Goal: Answer question/provide support: Share knowledge or assist other users

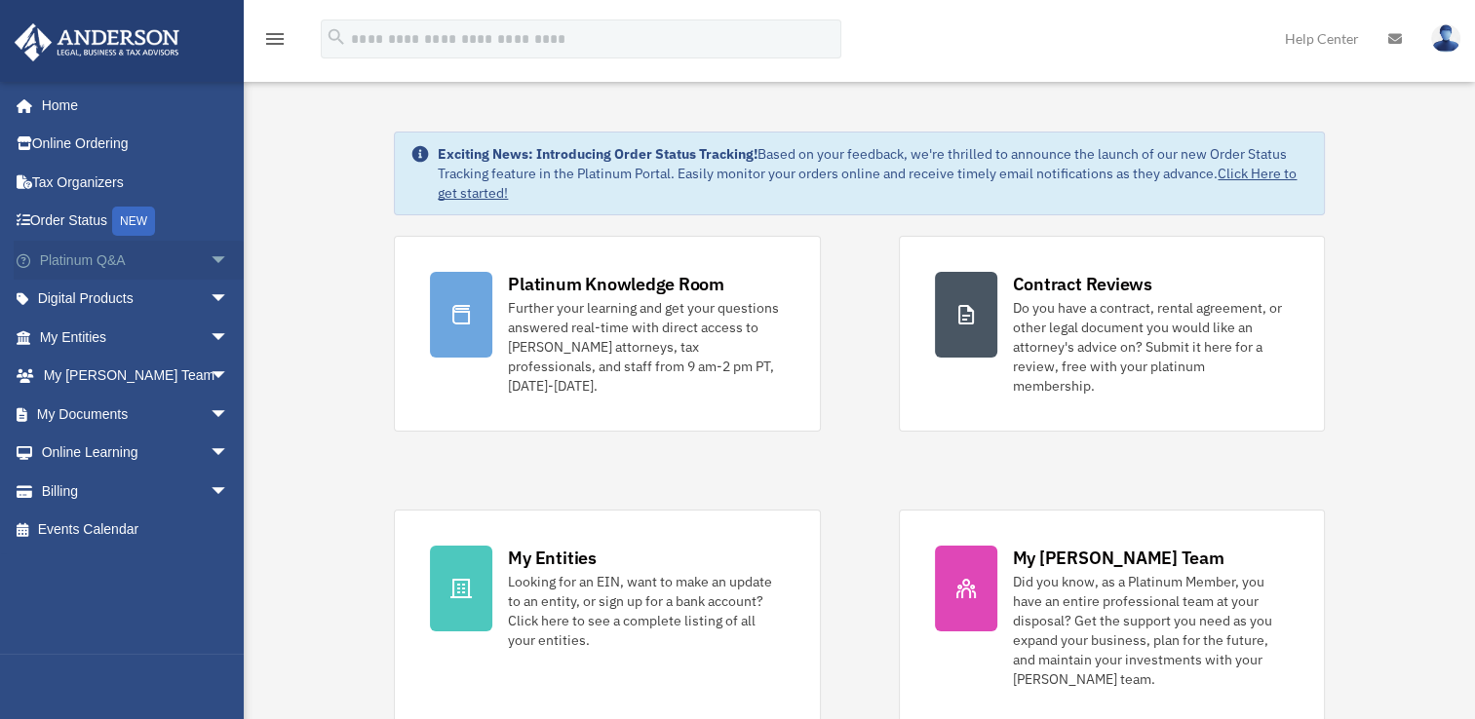
click at [210, 261] on span "arrow_drop_down" at bounding box center [229, 261] width 39 height 40
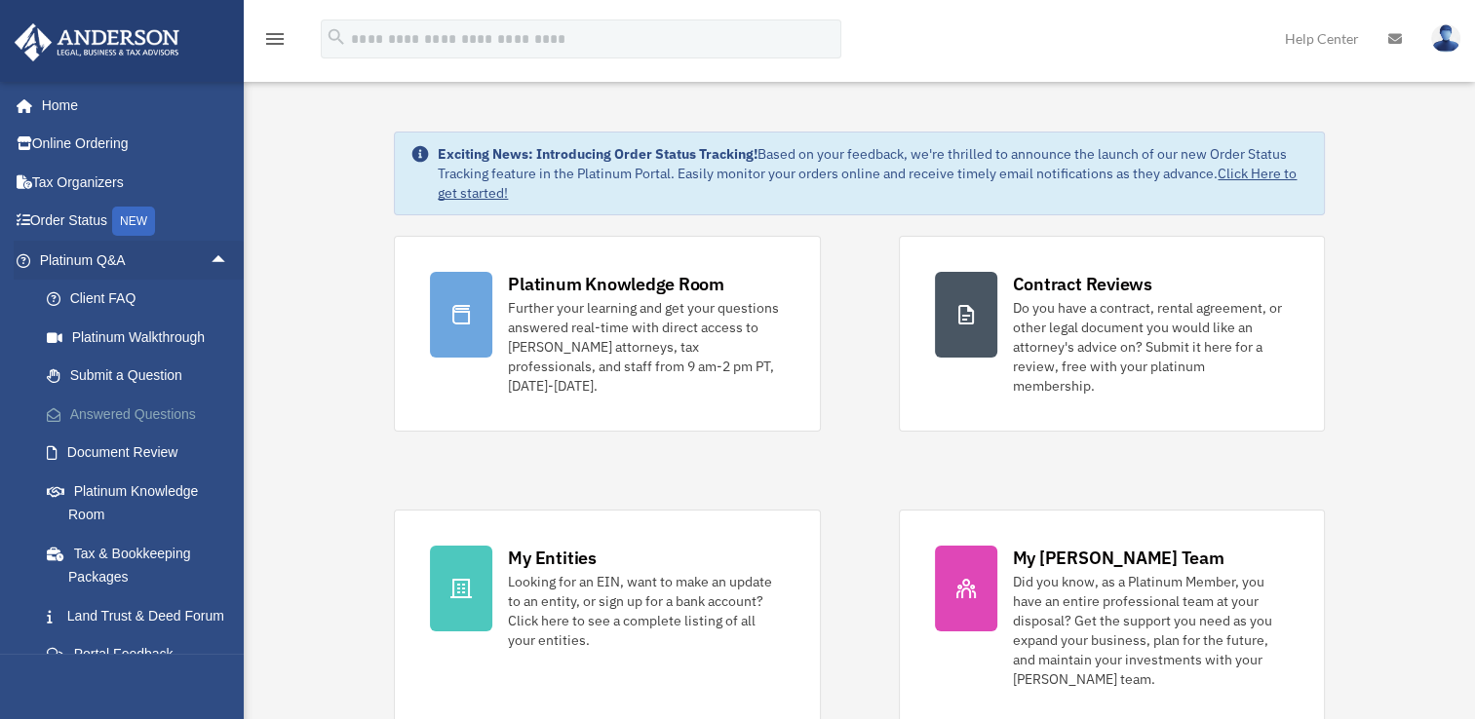
click at [120, 405] on link "Answered Questions" at bounding box center [142, 414] width 231 height 39
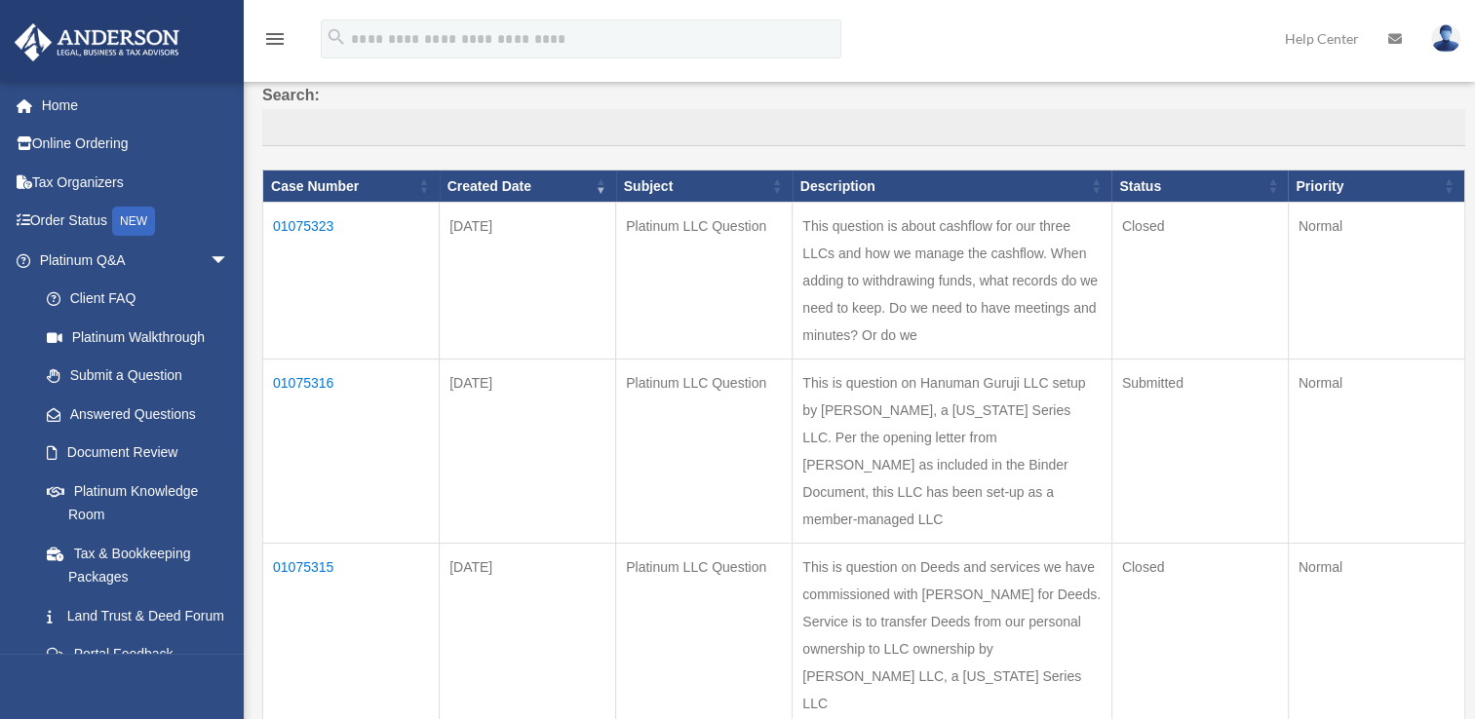
scroll to position [160, 0]
click at [289, 428] on td "01075316" at bounding box center [351, 451] width 176 height 184
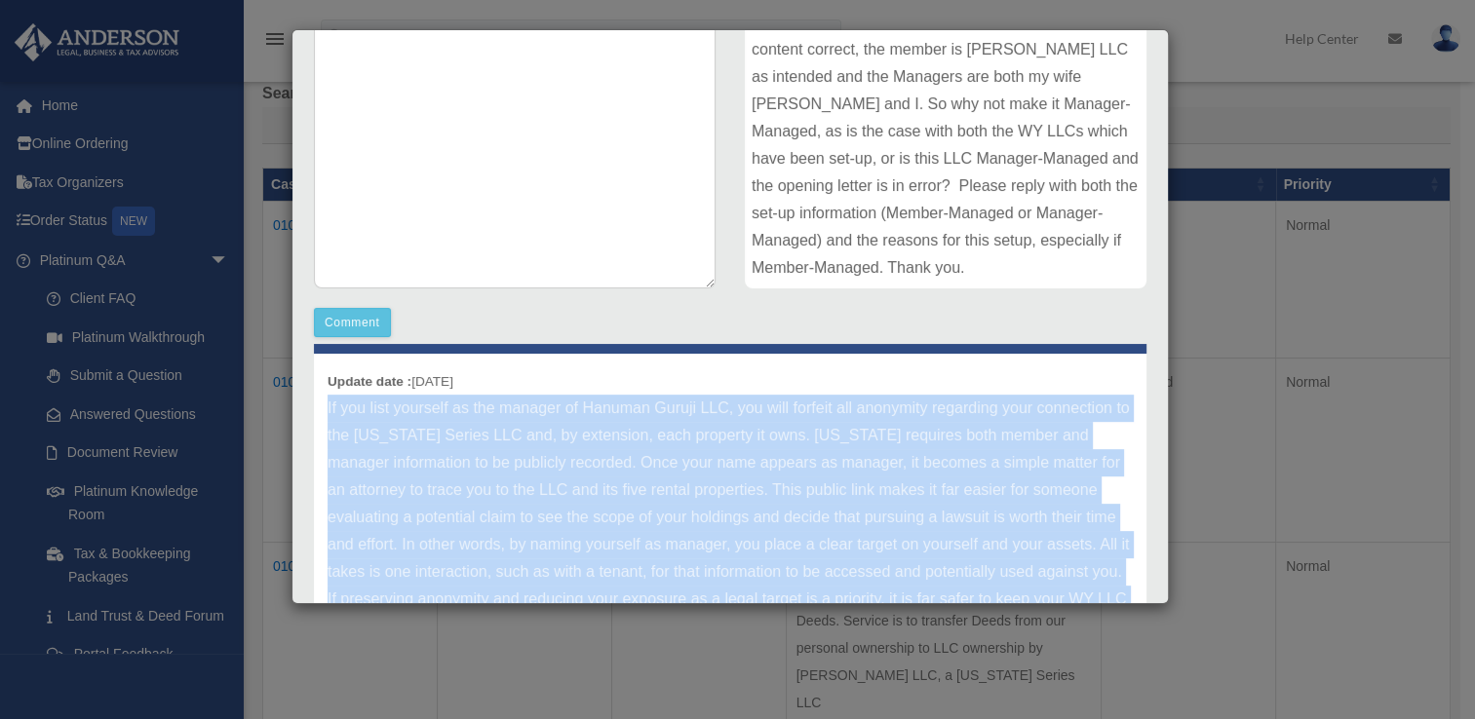
scroll to position [328, 0]
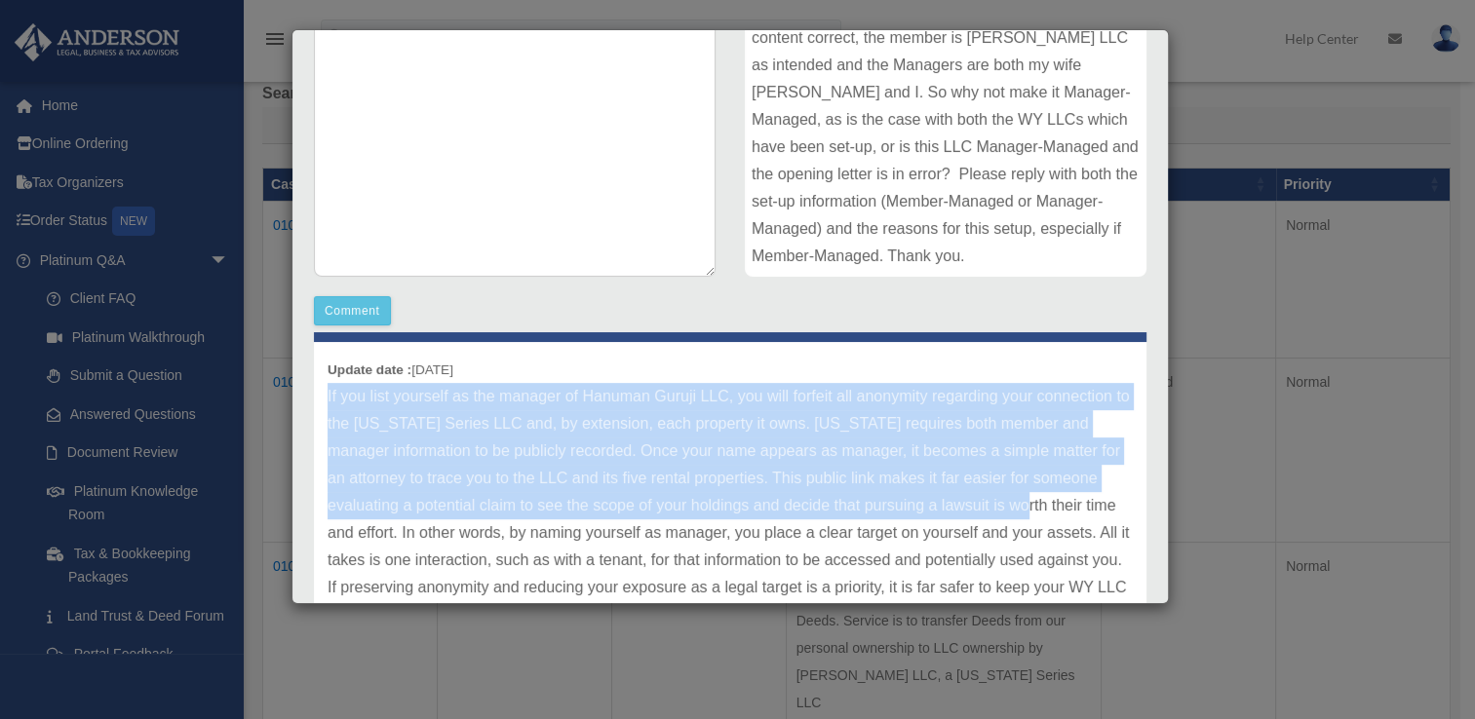
drag, startPoint x: 327, startPoint y: 433, endPoint x: 405, endPoint y: 532, distance: 127.0
click at [405, 532] on p "If you list yourself as the manager of Hanuman Guruji LLC, you will forfeit all…" at bounding box center [730, 506] width 805 height 246
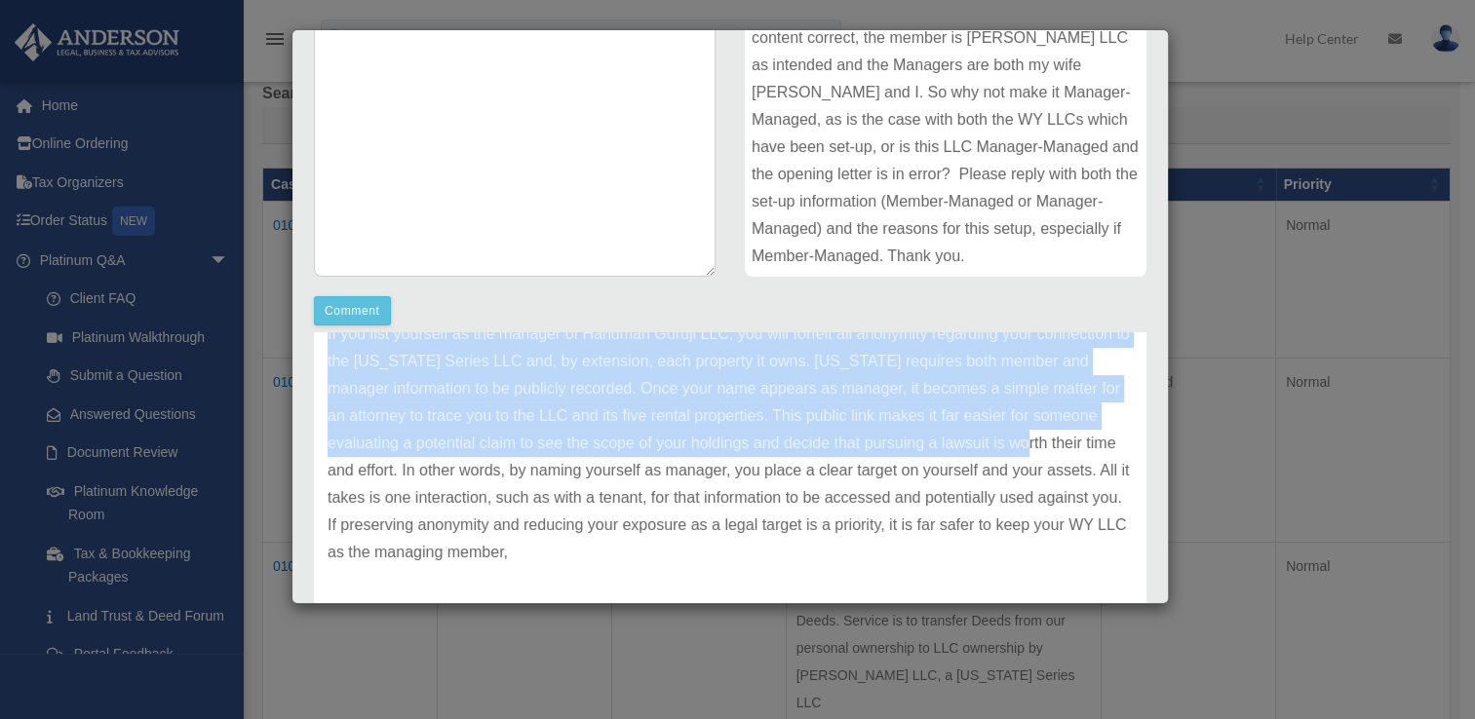
scroll to position [561, 0]
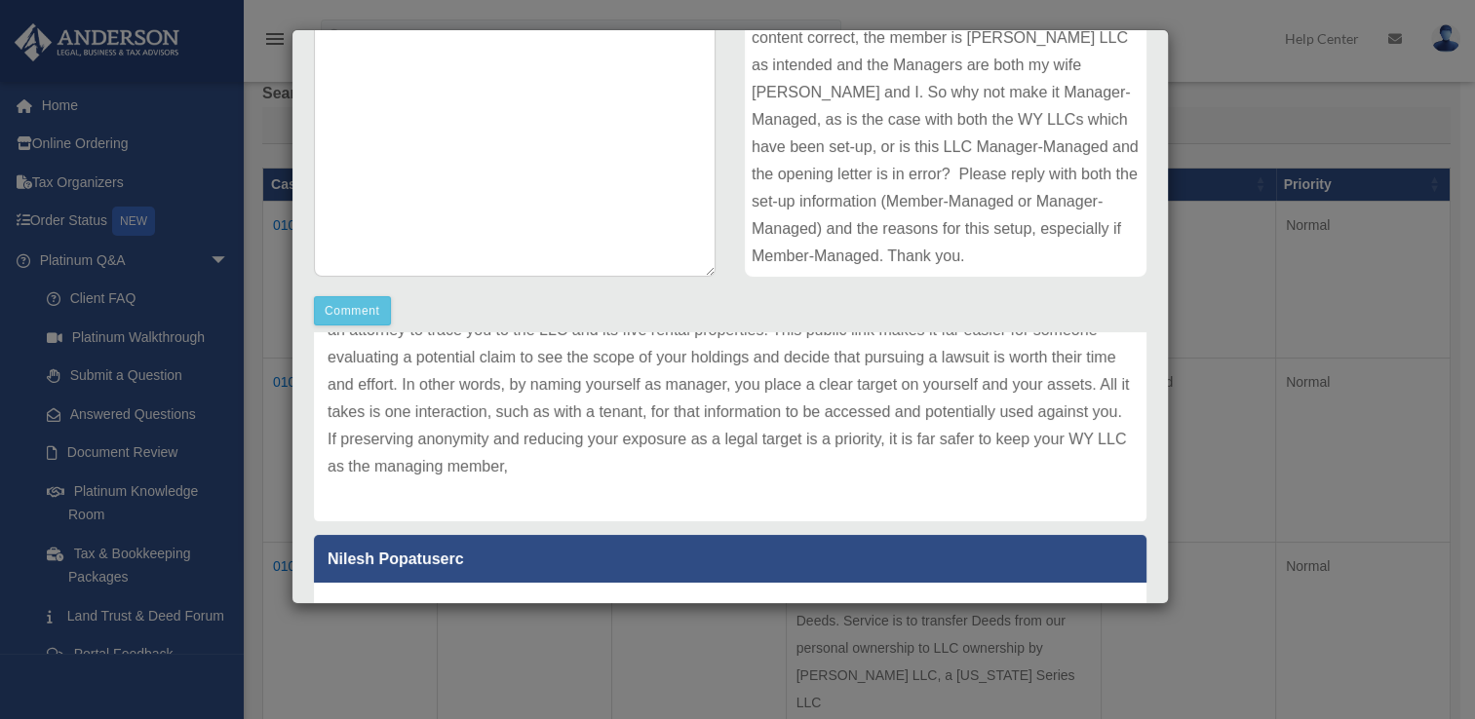
click at [753, 465] on p "If you list yourself as the manager of Hanuman Guruji LLC, you will forfeit all…" at bounding box center [730, 358] width 805 height 246
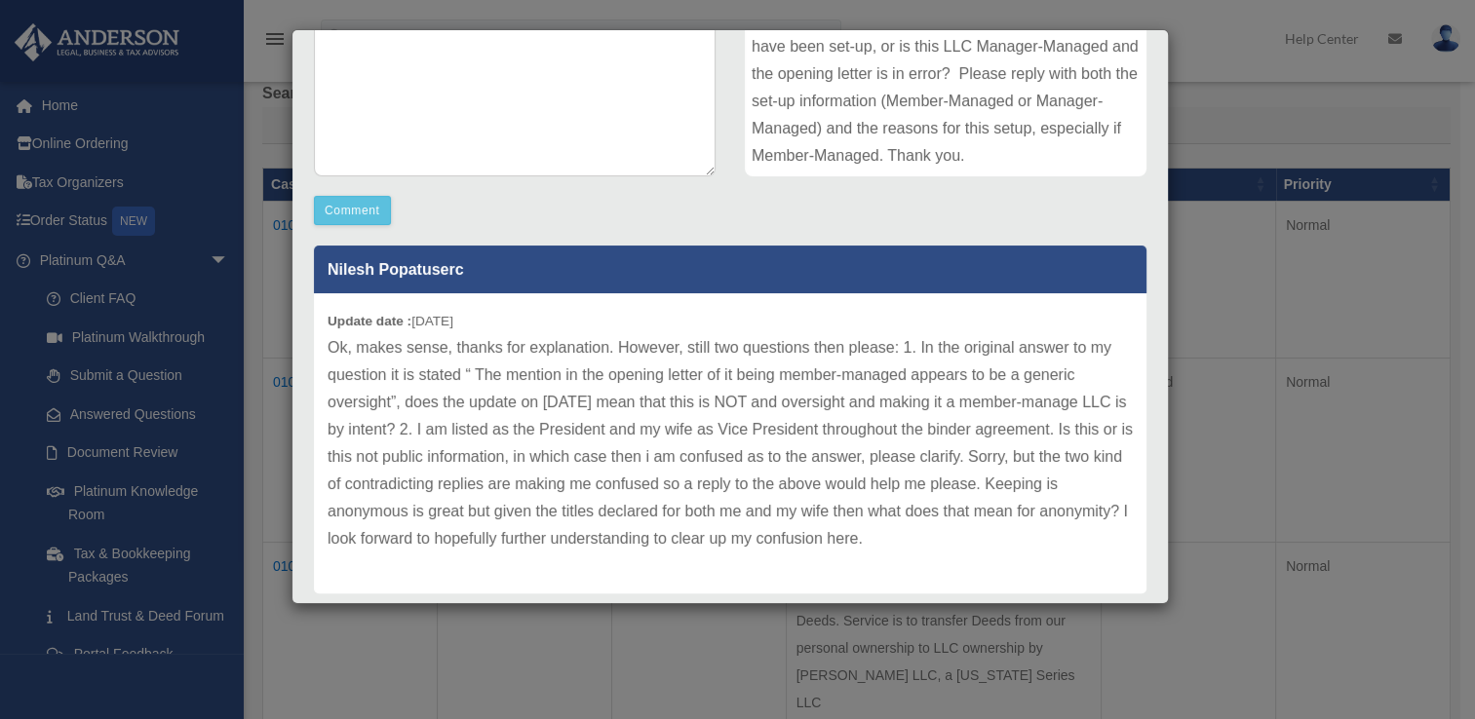
scroll to position [444, 0]
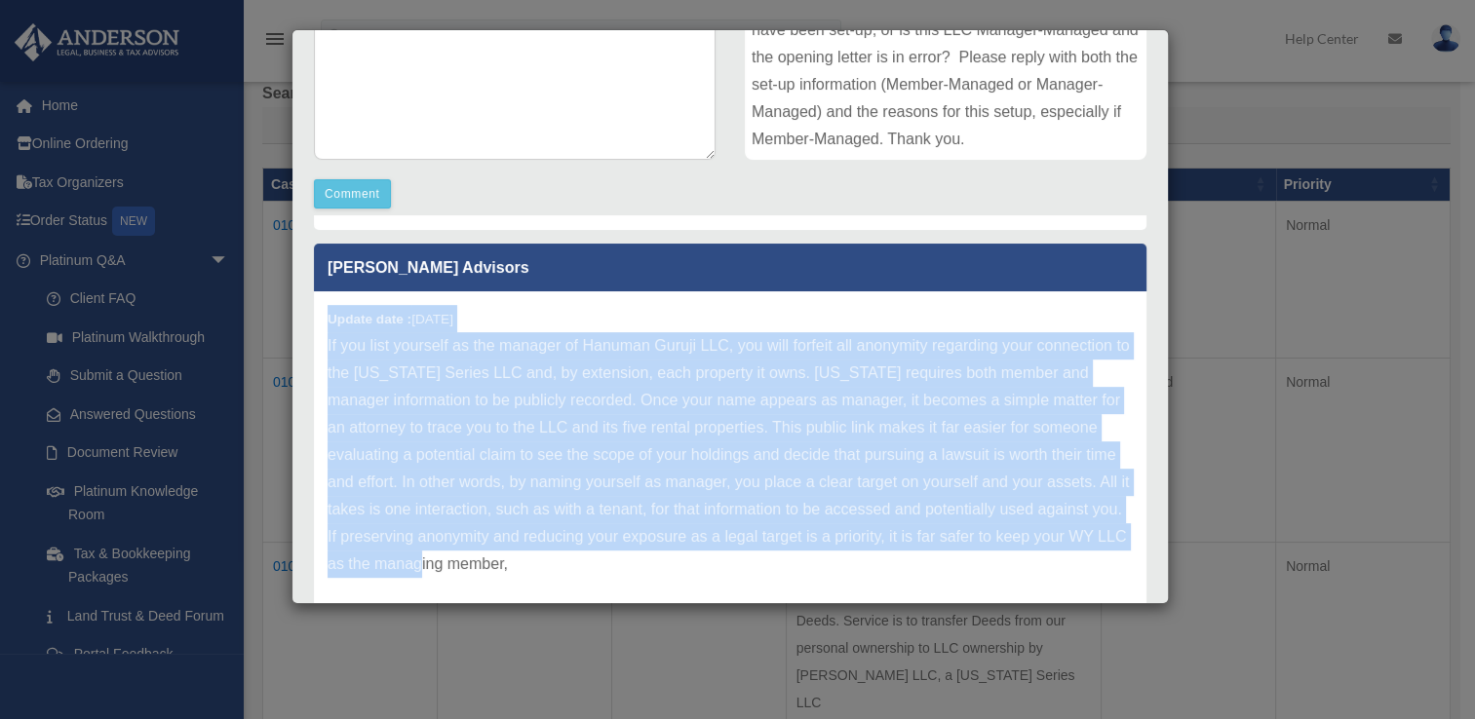
drag, startPoint x: 733, startPoint y: 467, endPoint x: 324, endPoint y: 318, distance: 435.7
click at [324, 318] on div "Update date : 08-14-2025 If you list yourself as the manager of Hanuman Guruji …" at bounding box center [730, 455] width 832 height 328
copy div "Update date : 08-14-2025 If you list yourself as the manager of Hanuman Guruji …"
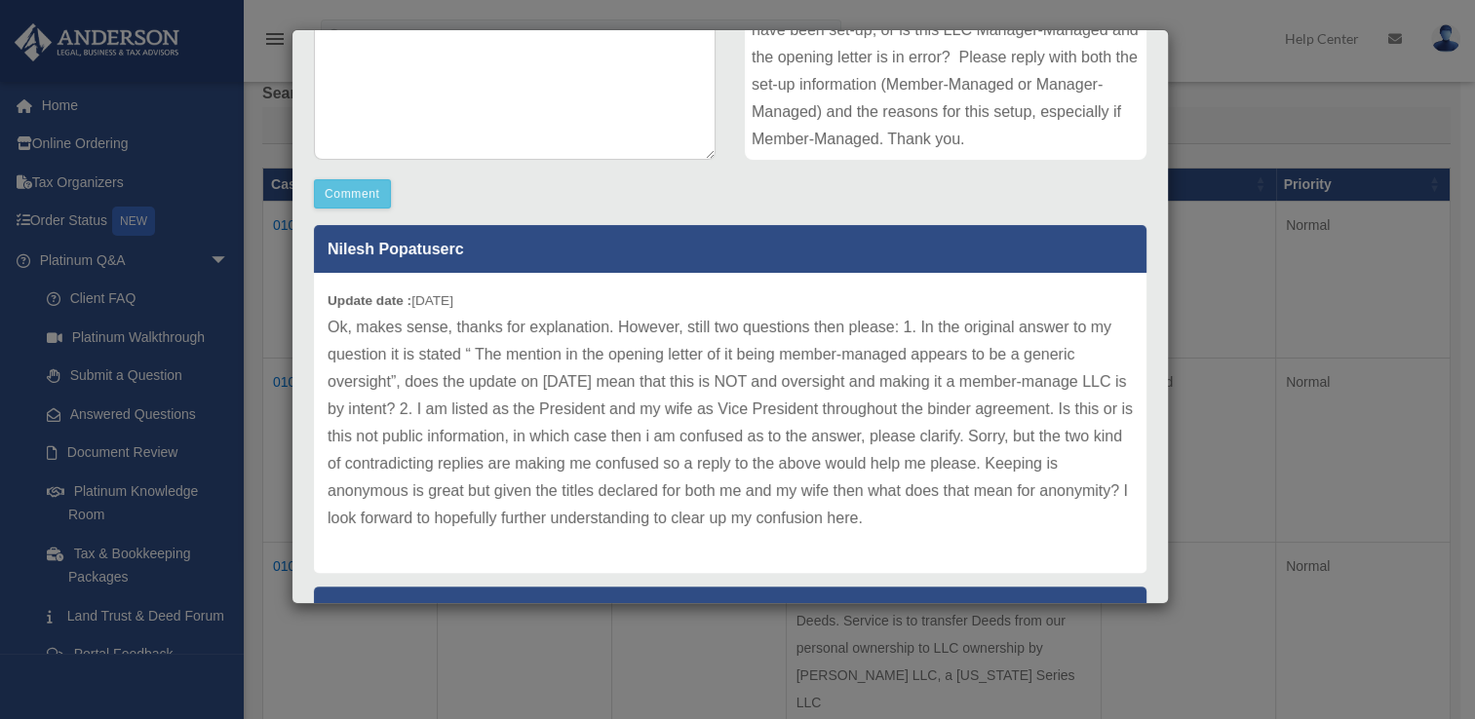
scroll to position [1, 0]
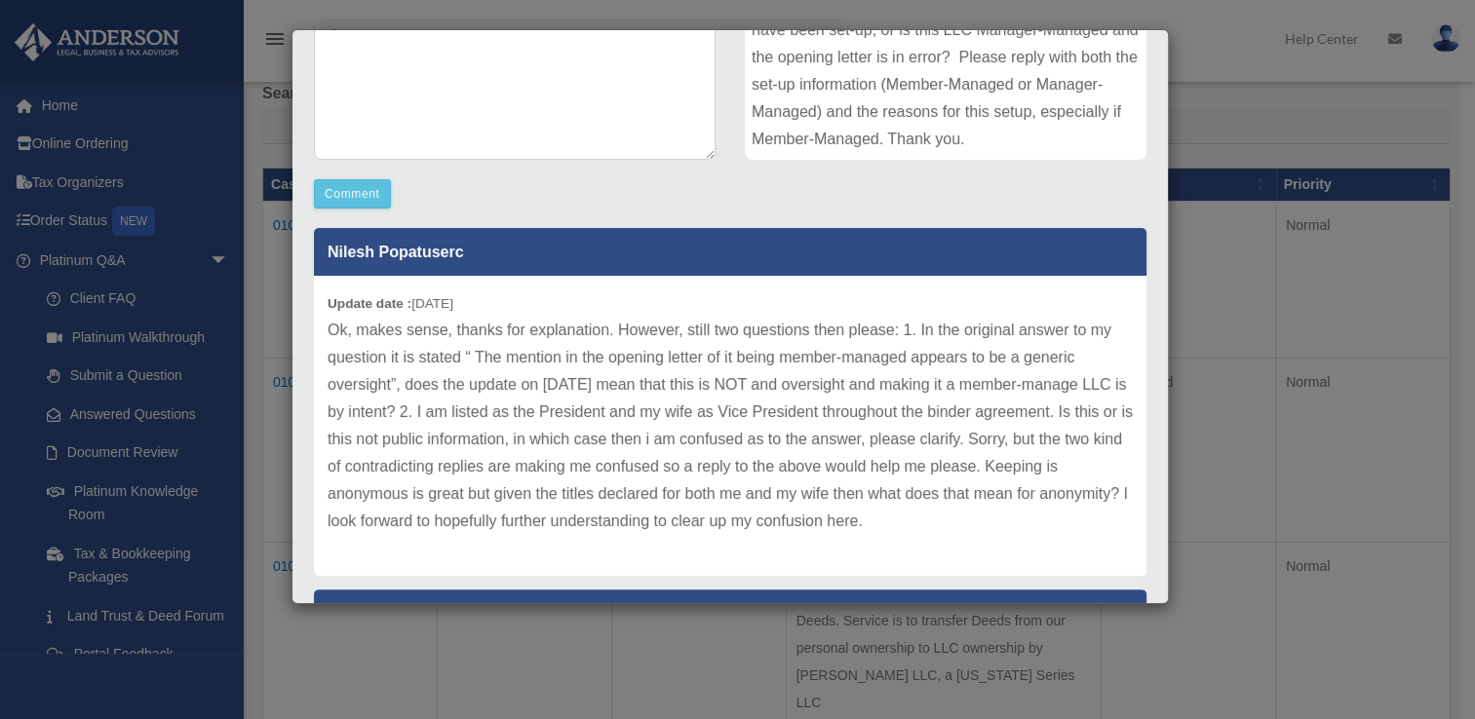
drag, startPoint x: 327, startPoint y: 298, endPoint x: 1100, endPoint y: 516, distance: 803.9
click at [1100, 516] on div "Update date : 08-15-2025 Ok, makes sense, thanks for explanation. However, stil…" at bounding box center [730, 426] width 832 height 300
copy div "Update date : 08-15-2025 Ok, makes sense, thanks for explanation. However, stil…"
click at [462, 90] on textarea at bounding box center [515, 13] width 402 height 292
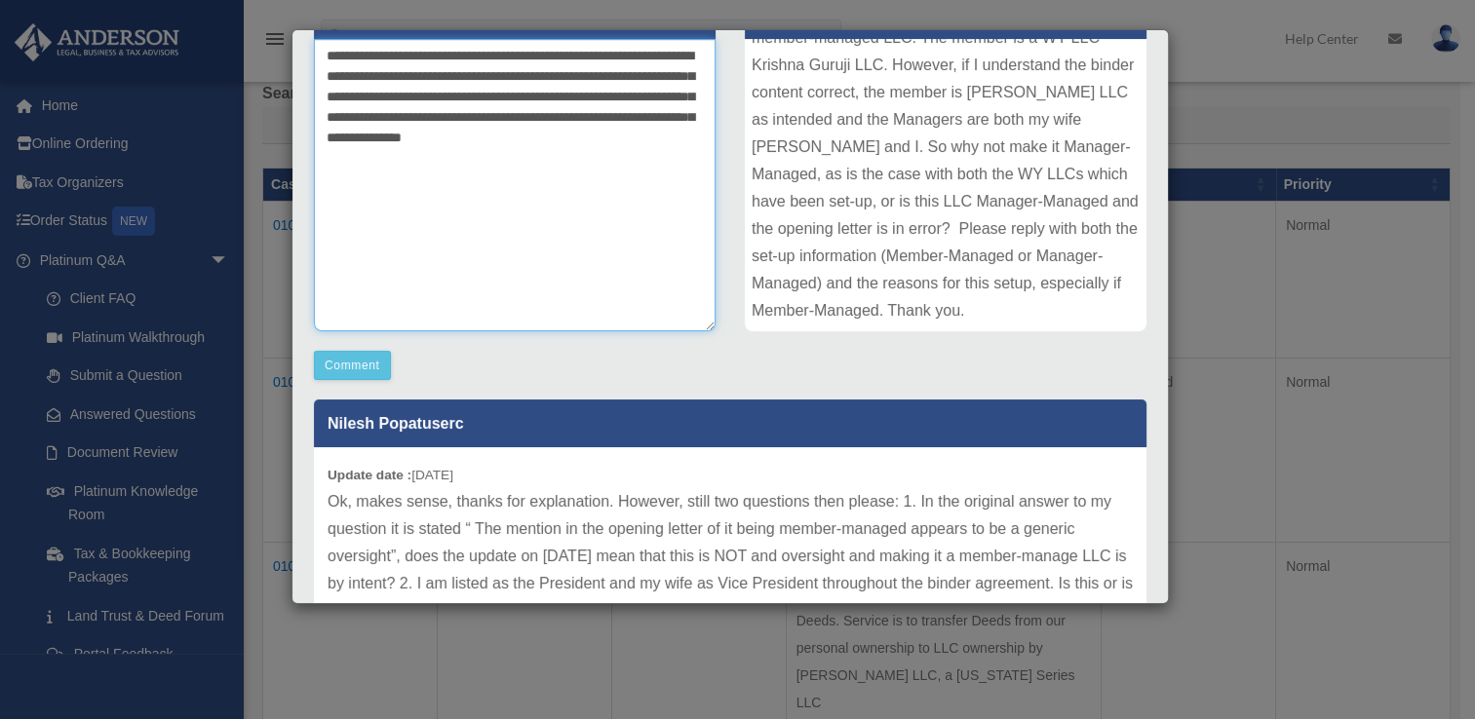
click at [462, 90] on textarea "**********" at bounding box center [515, 185] width 402 height 292
click at [431, 154] on textarea "**********" at bounding box center [515, 185] width 402 height 292
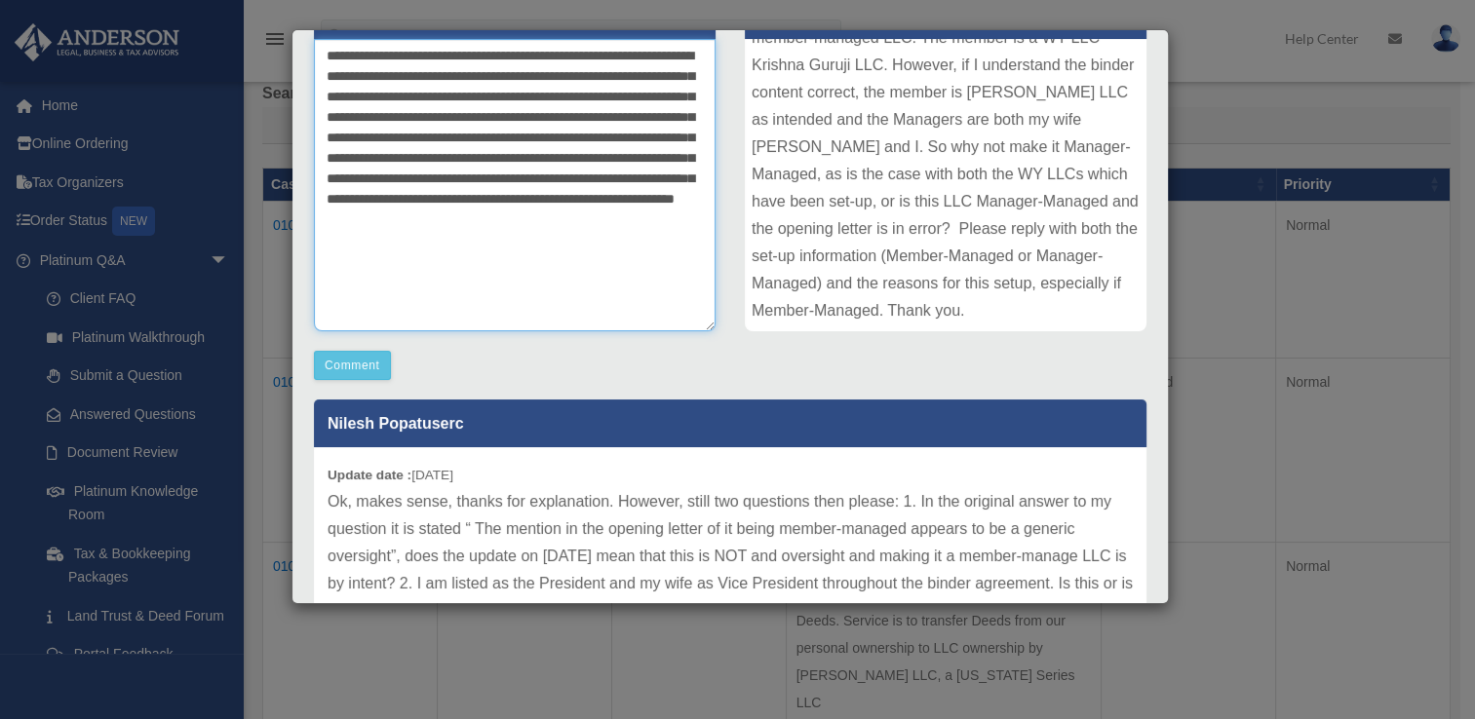
click at [431, 154] on textarea "**********" at bounding box center [515, 185] width 402 height 292
click at [436, 224] on textarea "**********" at bounding box center [515, 185] width 402 height 292
click at [448, 244] on textarea "**********" at bounding box center [515, 185] width 402 height 292
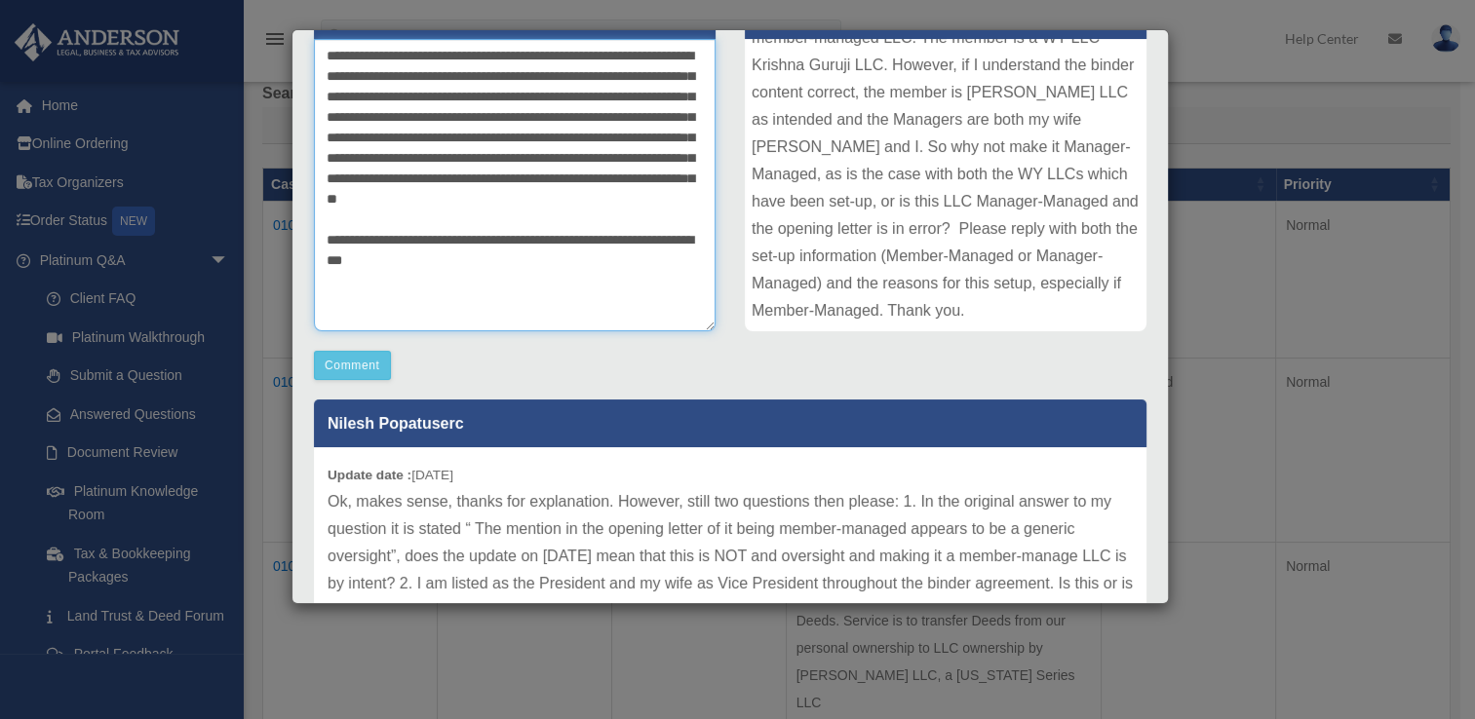
click at [393, 278] on textarea "**********" at bounding box center [515, 185] width 402 height 292
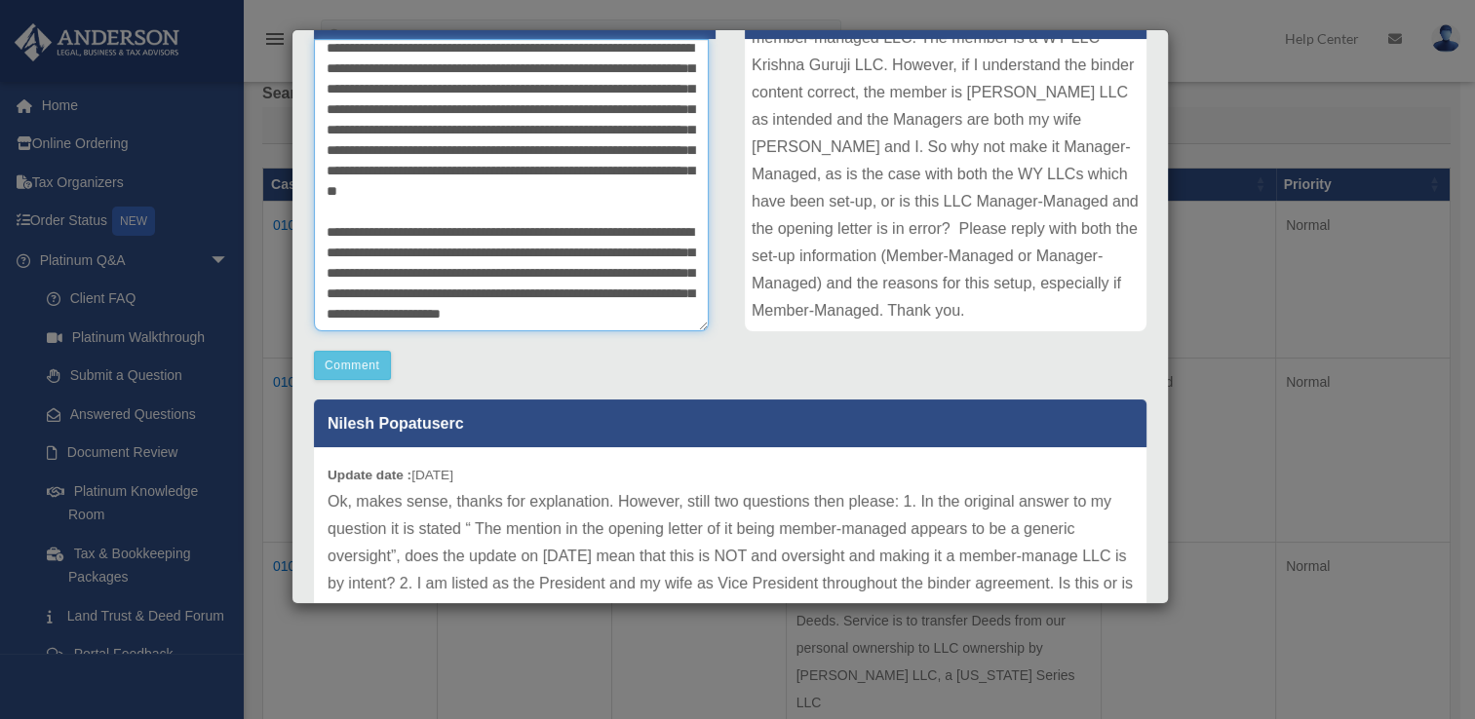
scroll to position [82, 0]
click at [393, 278] on textarea "**********" at bounding box center [511, 185] width 395 height 292
click at [375, 314] on textarea "**********" at bounding box center [511, 185] width 395 height 292
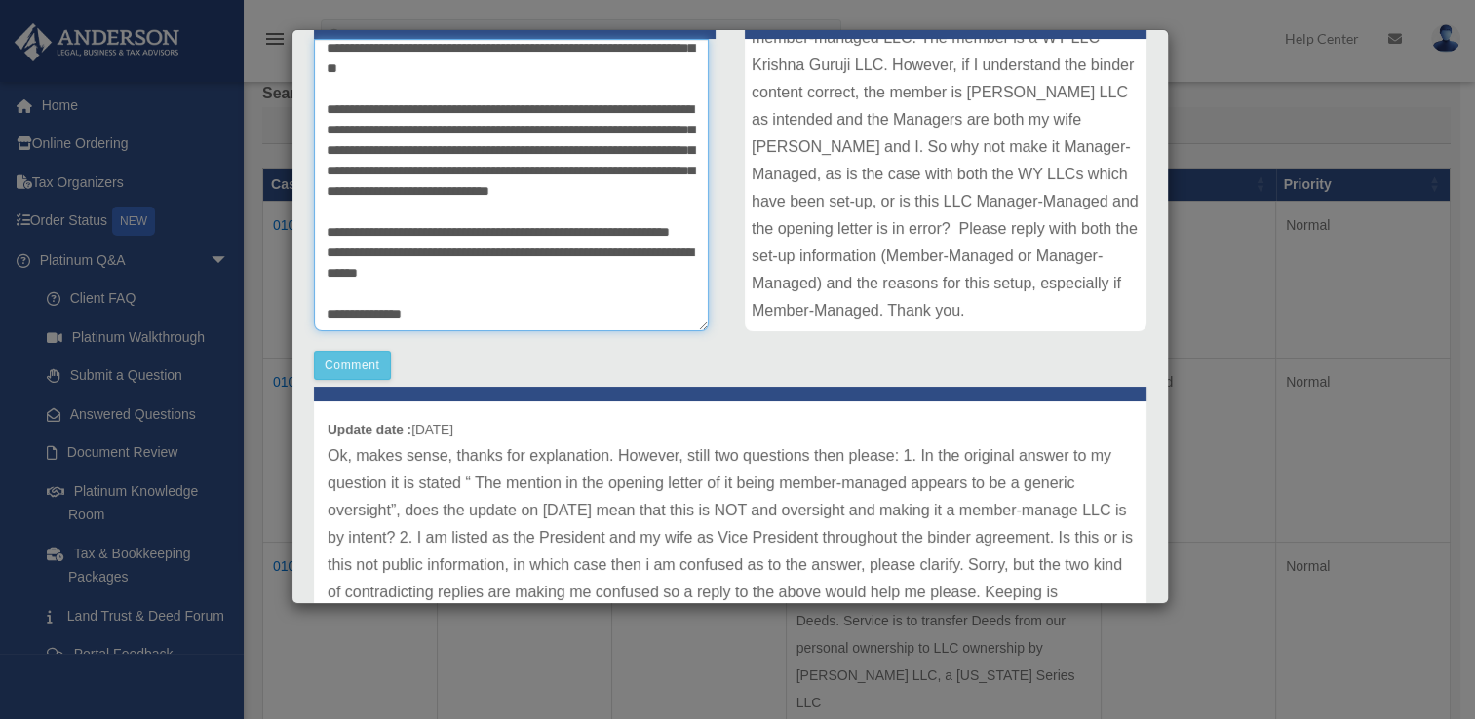
scroll to position [43, 0]
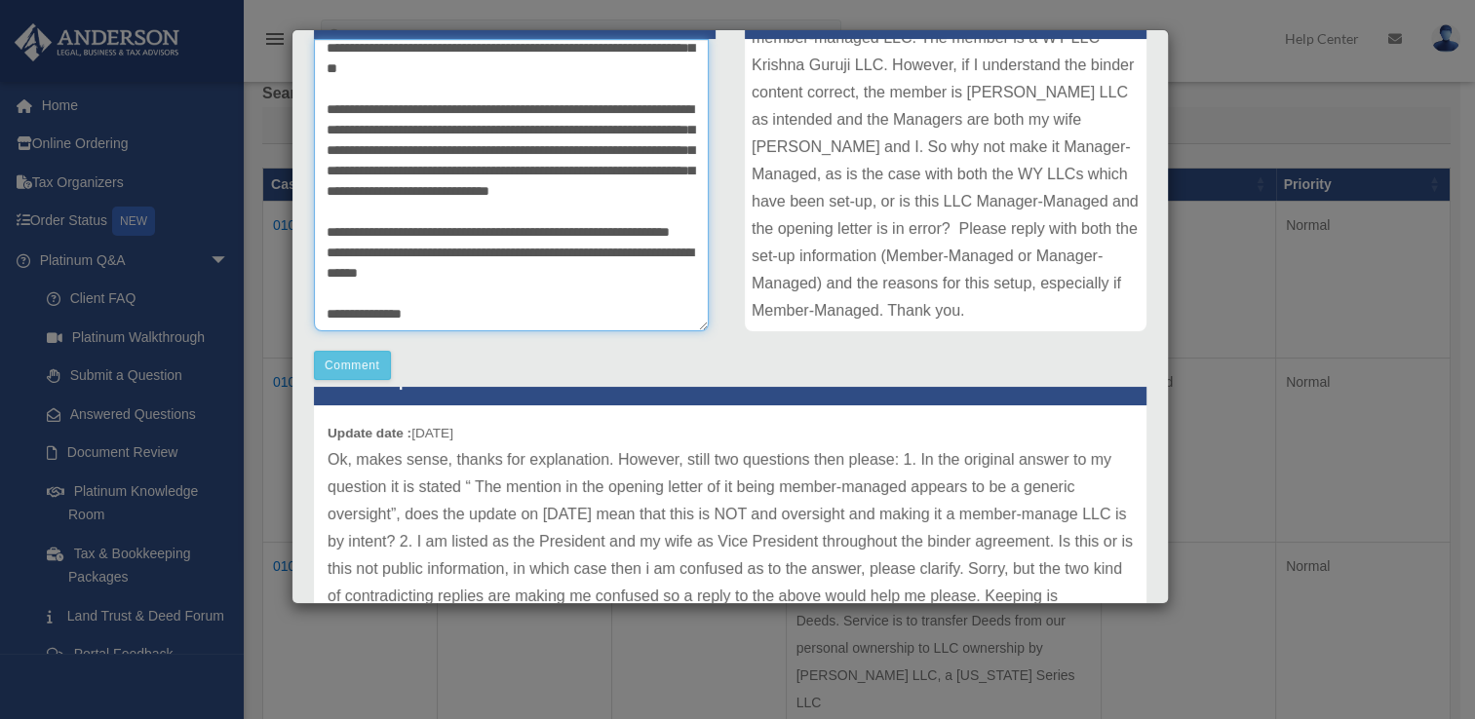
click at [459, 304] on textarea at bounding box center [511, 185] width 395 height 292
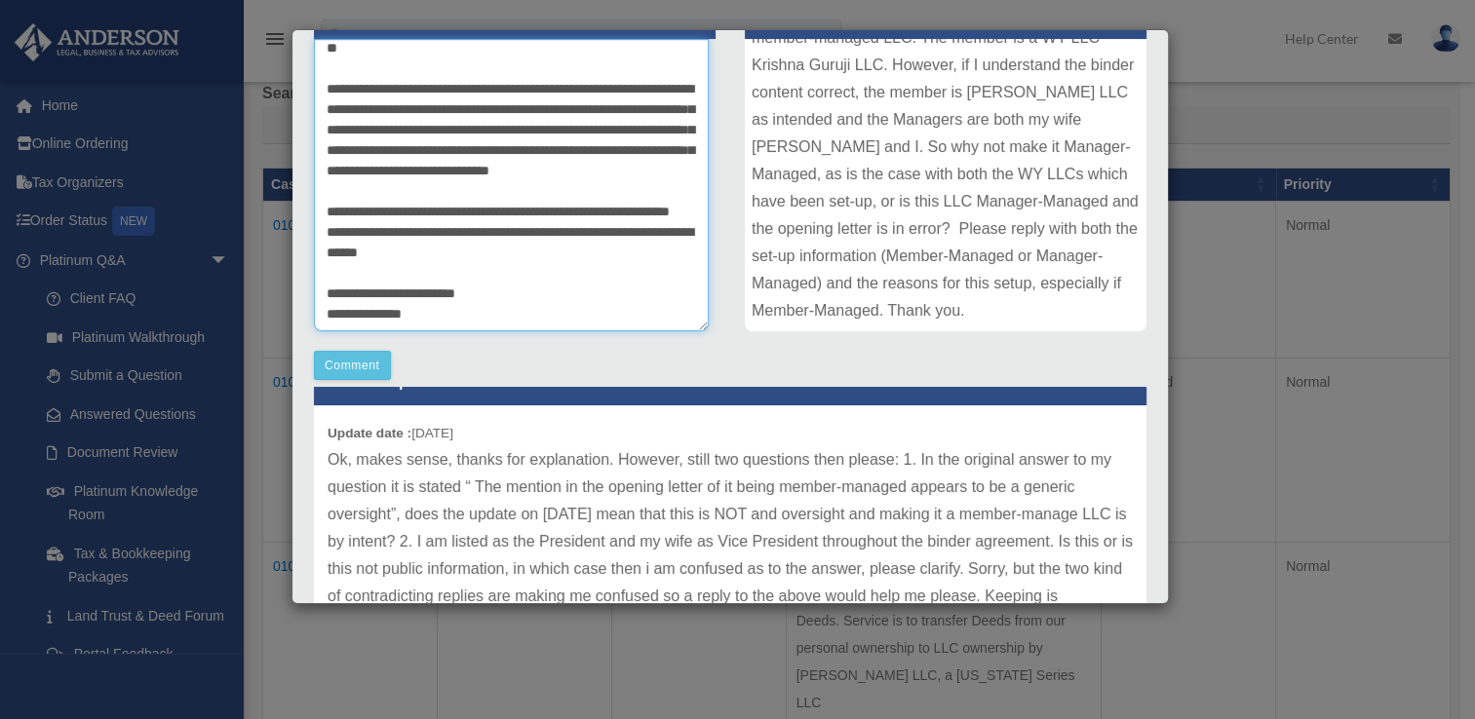
click at [509, 315] on textarea at bounding box center [511, 185] width 395 height 292
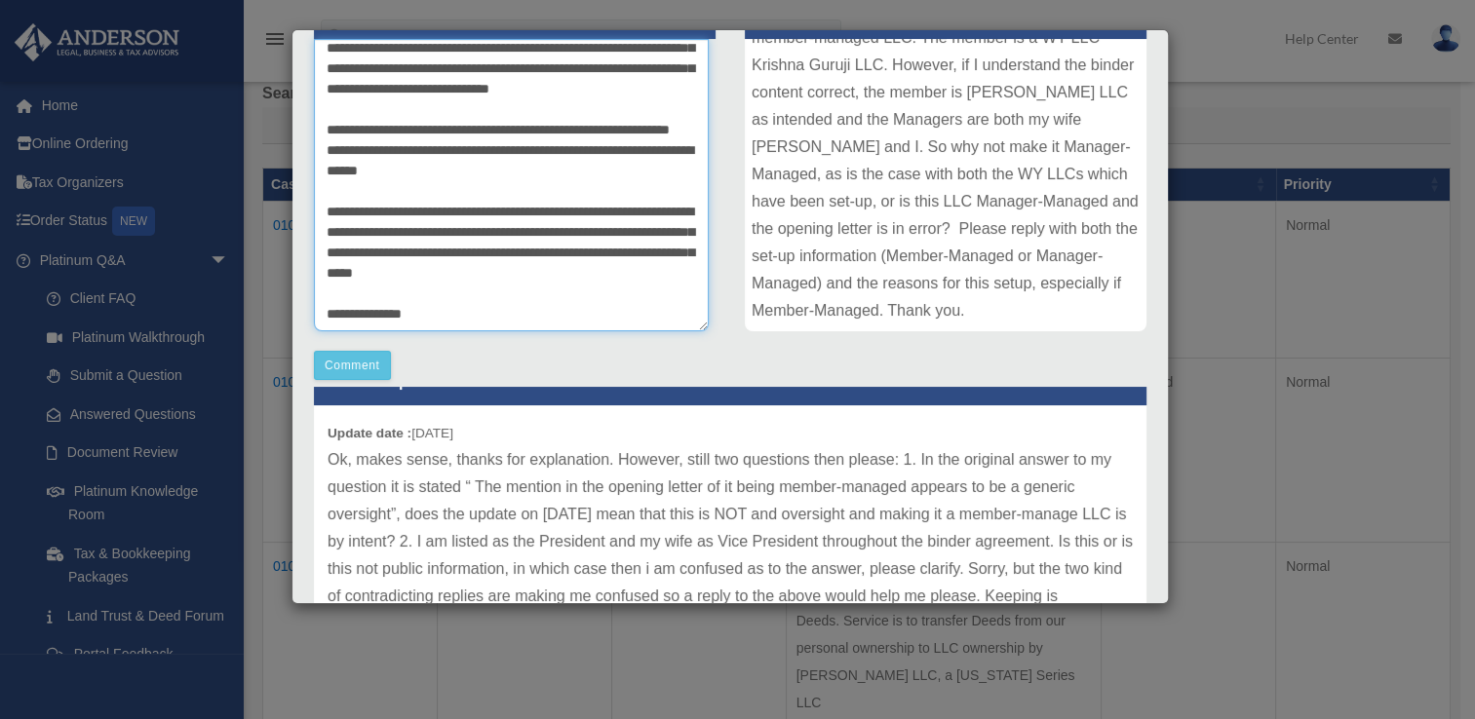
scroll to position [347, 0]
type textarea "**********"
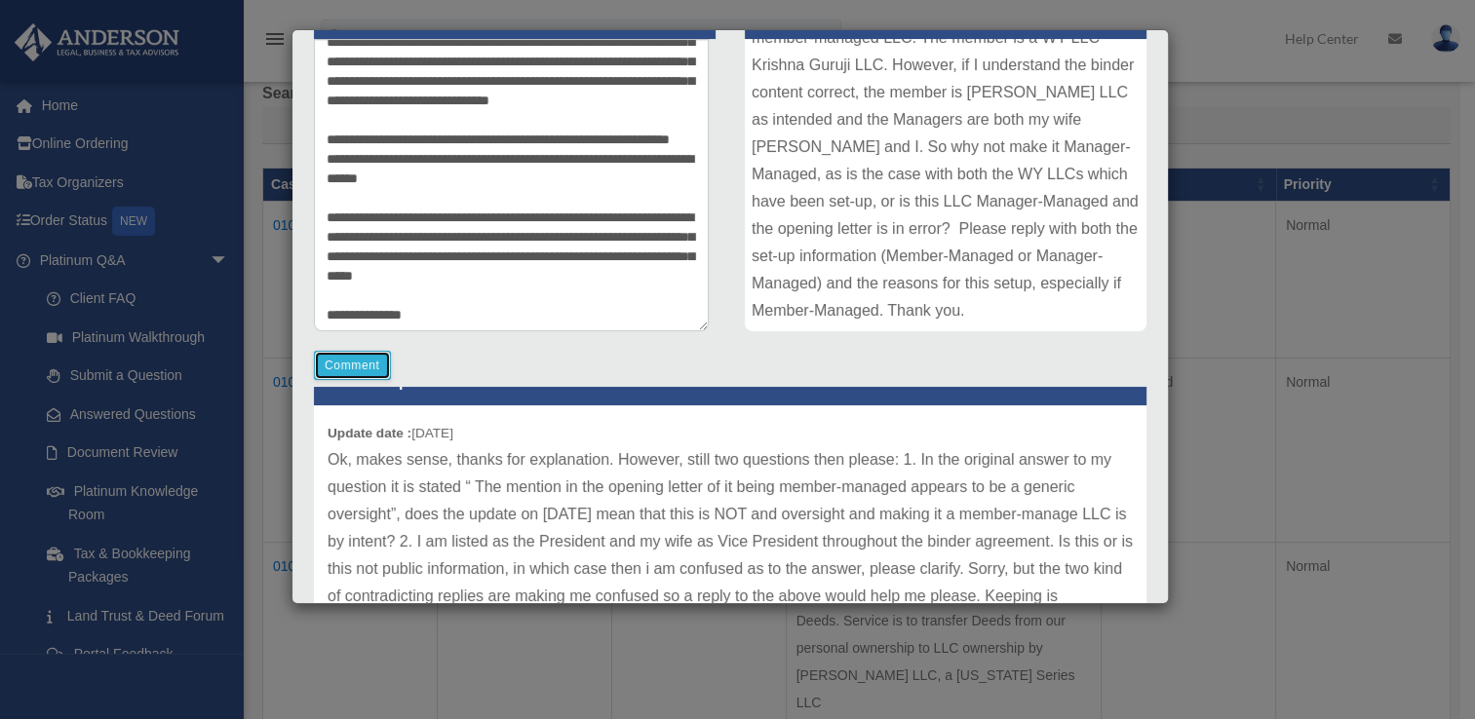
click at [347, 356] on button "Comment" at bounding box center [352, 365] width 77 height 29
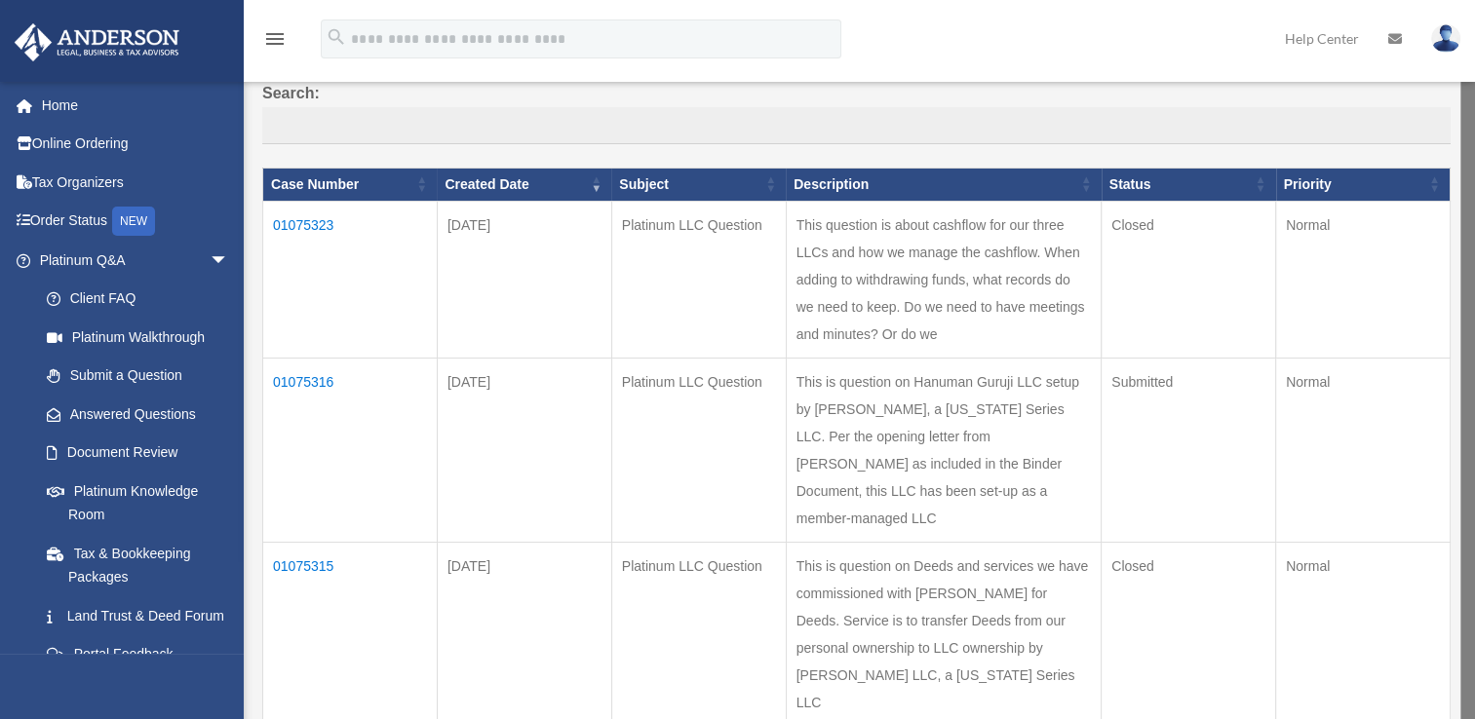
click at [294, 224] on td "01075323" at bounding box center [350, 279] width 174 height 157
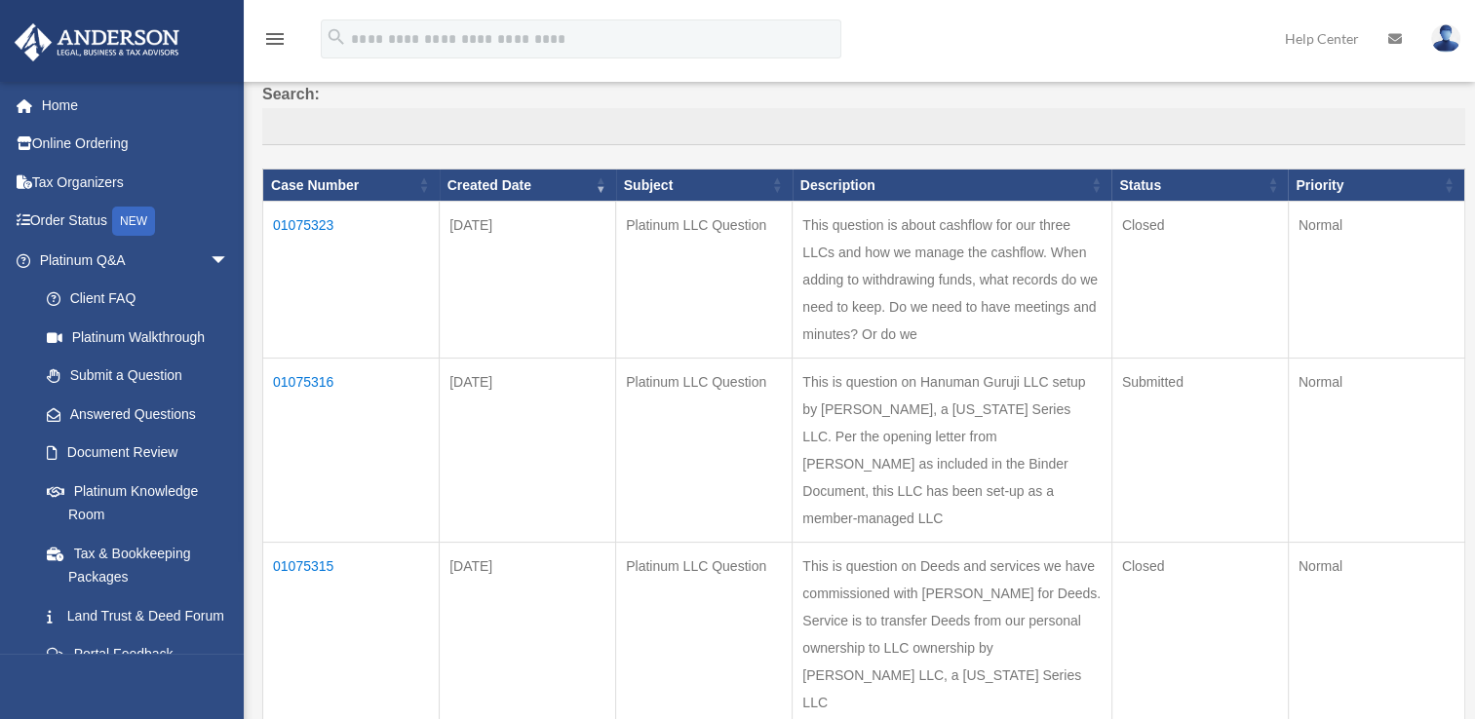
click at [304, 217] on td "01075323" at bounding box center [351, 280] width 176 height 157
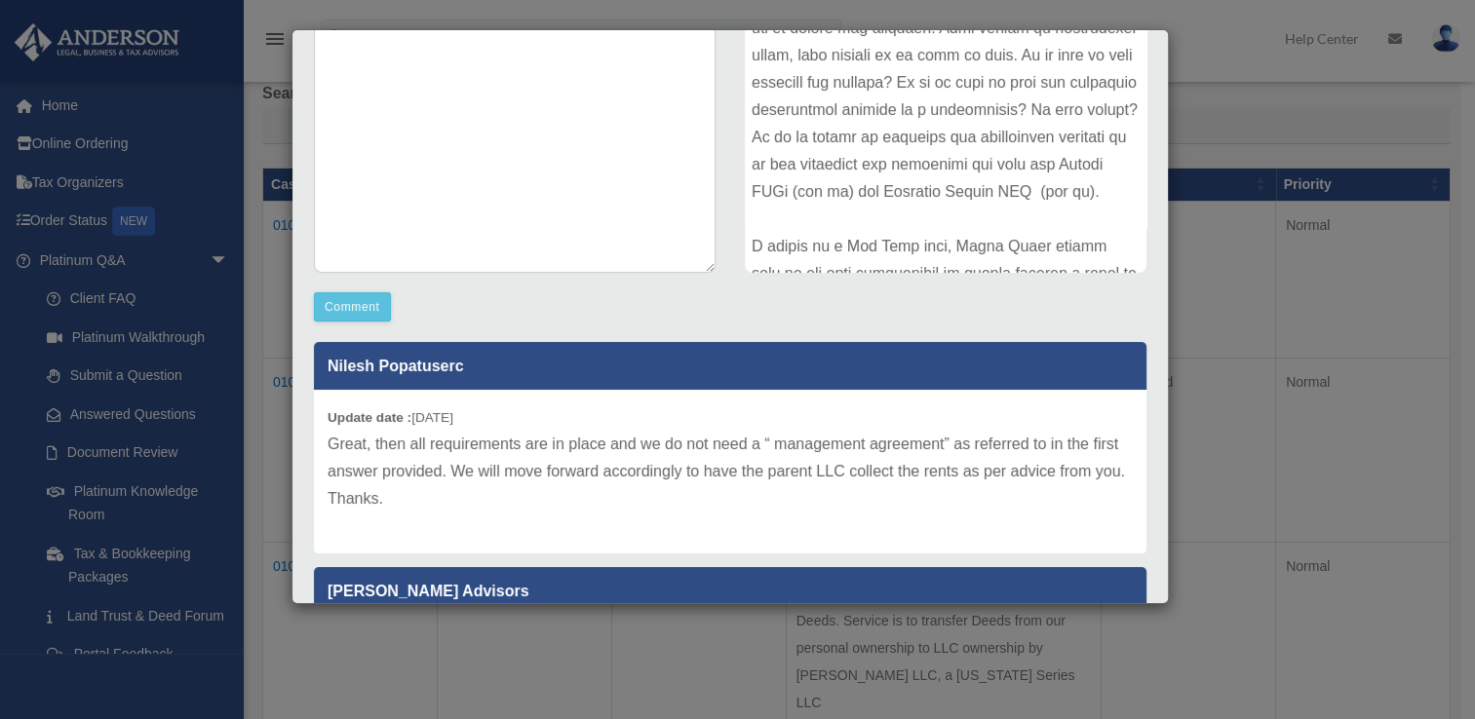
scroll to position [339, 0]
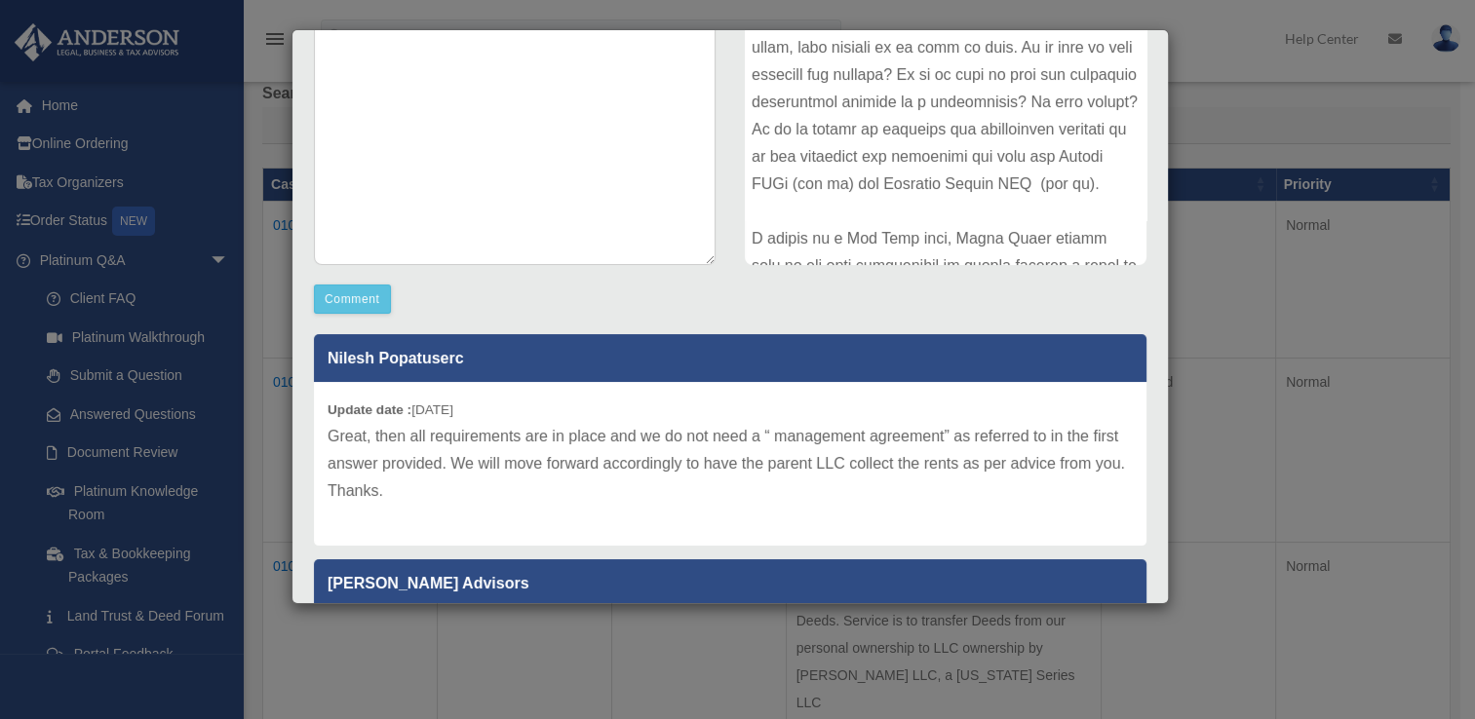
click at [437, 492] on p "Great, then all requirements are in place and we do not need a “ management agr…" at bounding box center [730, 464] width 805 height 82
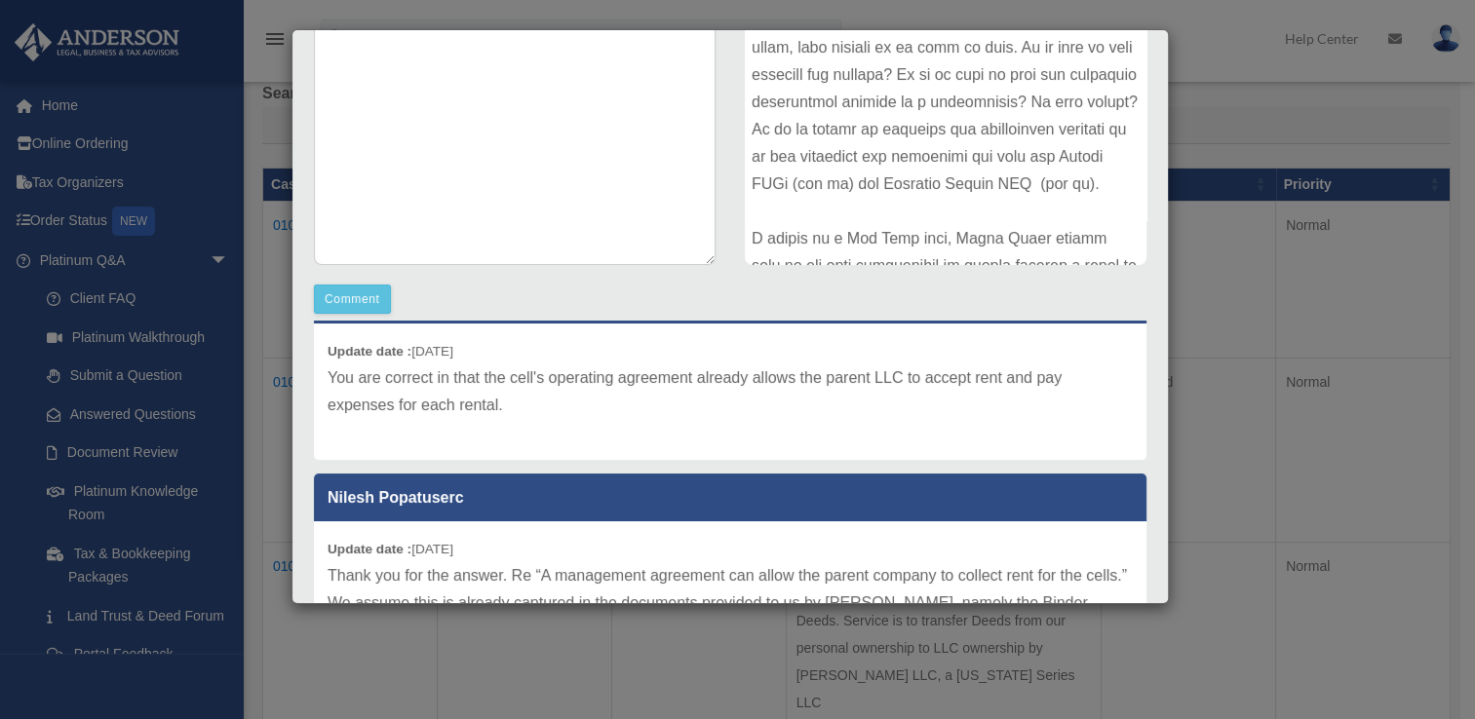
scroll to position [260, 0]
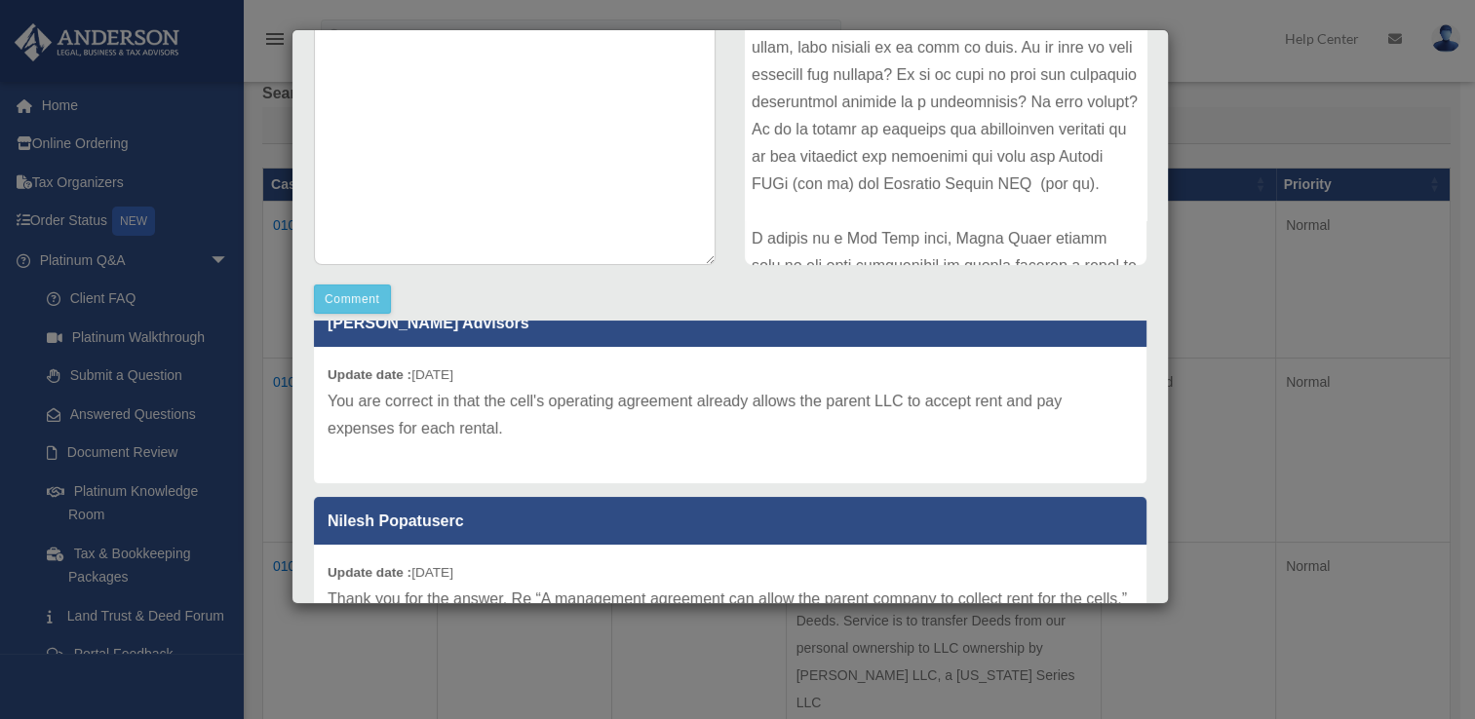
click at [510, 427] on p "You are correct in that the cell's operating agreement already allows the paren…" at bounding box center [730, 415] width 805 height 55
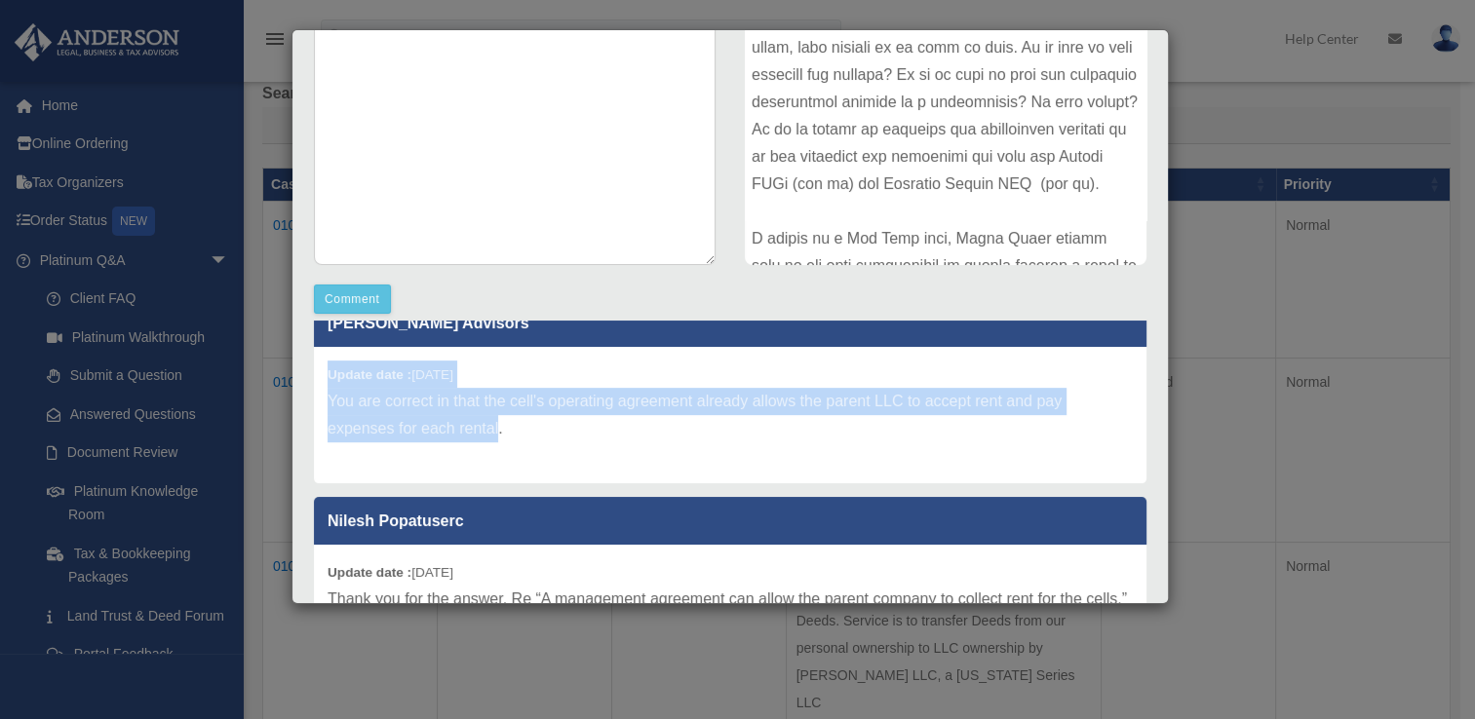
drag, startPoint x: 499, startPoint y: 432, endPoint x: 310, endPoint y: 376, distance: 197.1
click at [310, 376] on div "Nilesh Popatuserc Update date : 08-15-2025 Great, then all requirements are in …" at bounding box center [730, 516] width 862 height 390
drag, startPoint x: 310, startPoint y: 376, endPoint x: 356, endPoint y: 412, distance: 58.3
click at [356, 412] on p "You are correct in that the cell's operating agreement already allows the paren…" at bounding box center [730, 415] width 805 height 55
drag, startPoint x: 500, startPoint y: 431, endPoint x: 320, endPoint y: 356, distance: 195.3
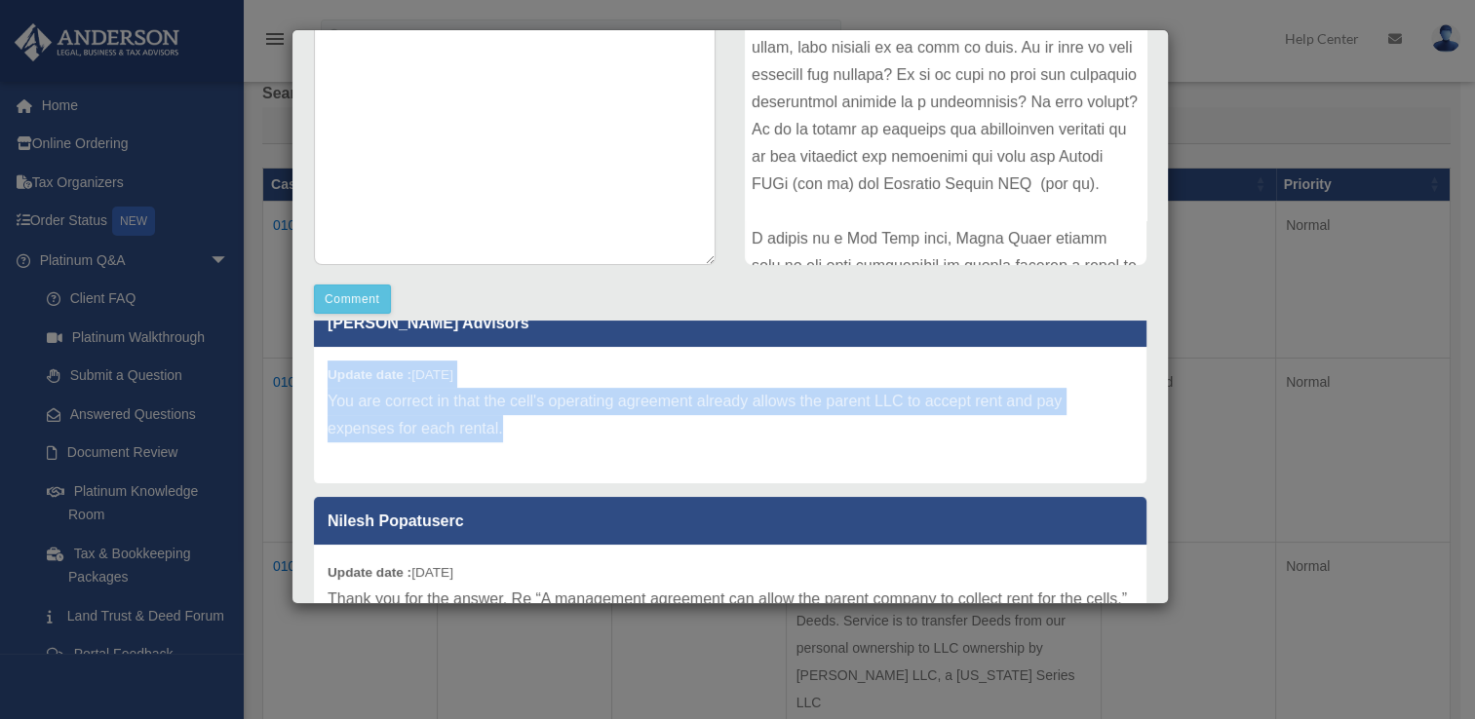
click at [320, 356] on div "Update date : 08-14-2025 You are correct in that the cell's operating agreement…" at bounding box center [730, 415] width 832 height 136
copy div "Update date : 08-14-2025 You are correct in that the cell's operating agreement…"
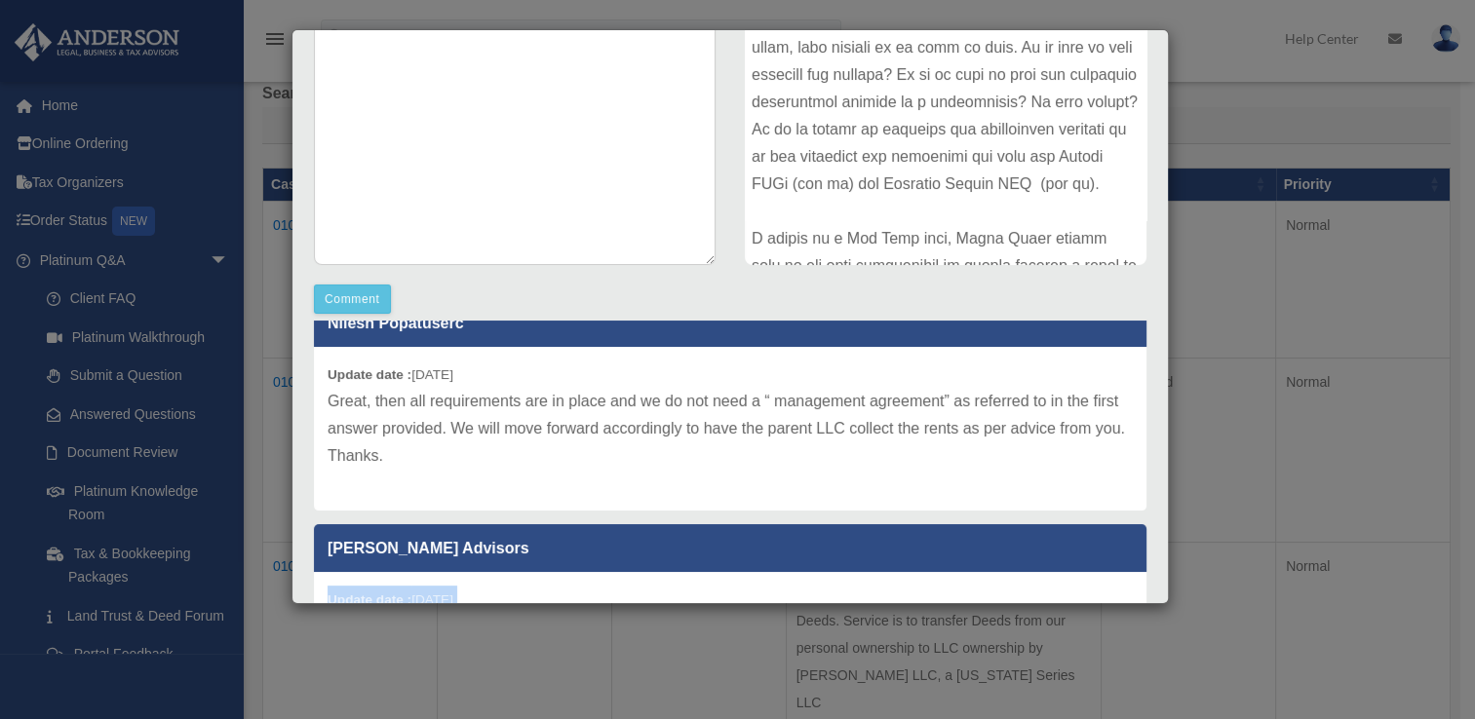
scroll to position [26, 0]
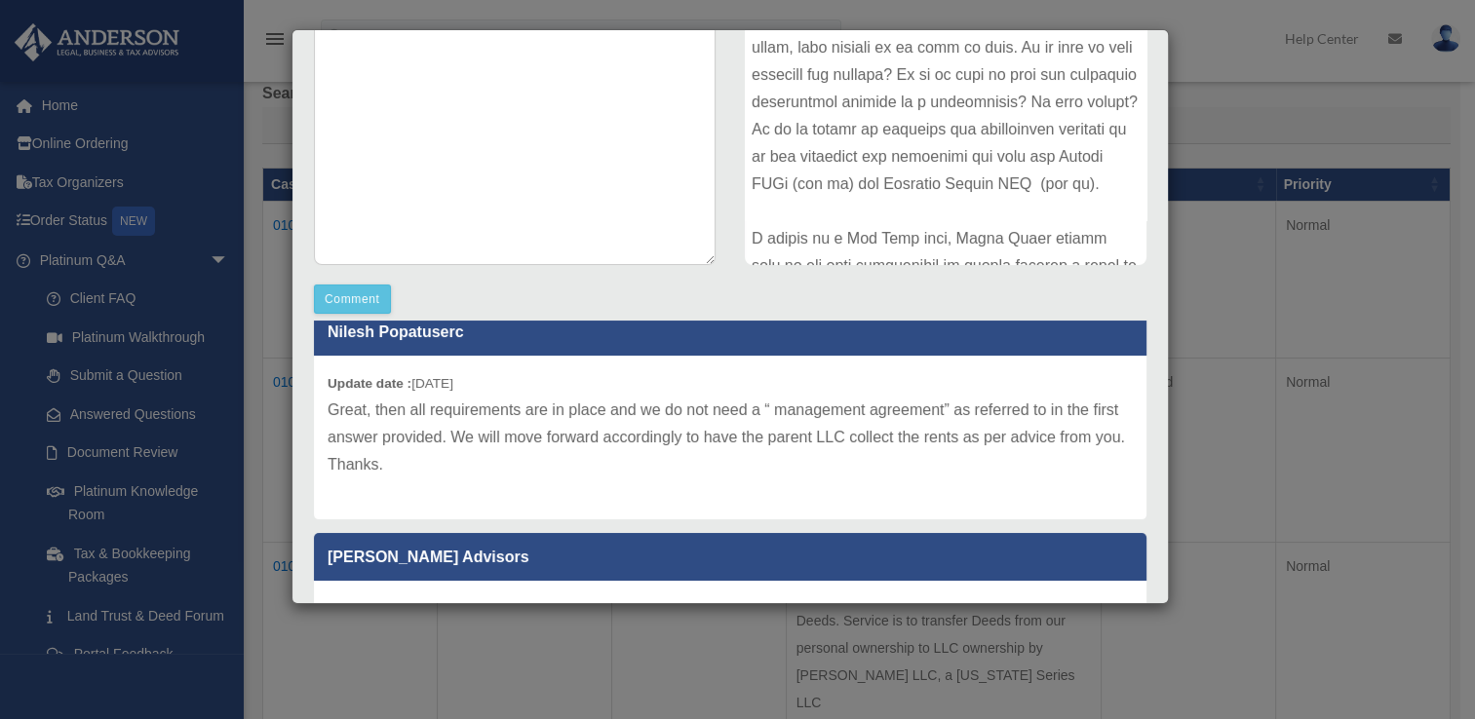
click at [455, 465] on p "Great, then all requirements are in place and we do not need a “ management agr…" at bounding box center [730, 438] width 805 height 82
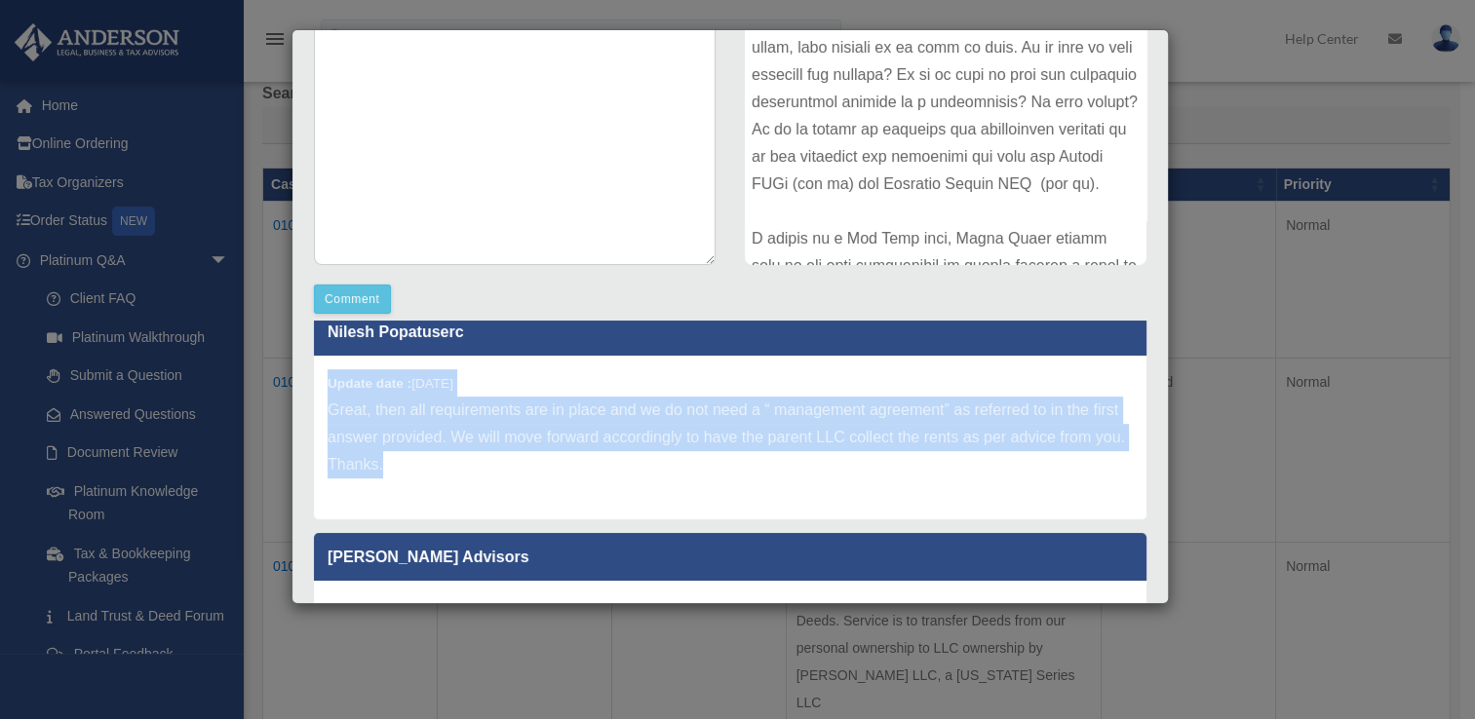
drag, startPoint x: 452, startPoint y: 466, endPoint x: 314, endPoint y: 369, distance: 168.7
click at [314, 369] on div "Update date : 08-15-2025 Great, then all requirements are in place and we do no…" at bounding box center [730, 438] width 832 height 164
copy div "Update date : 08-15-2025 Great, then all requirements are in place and we do no…"
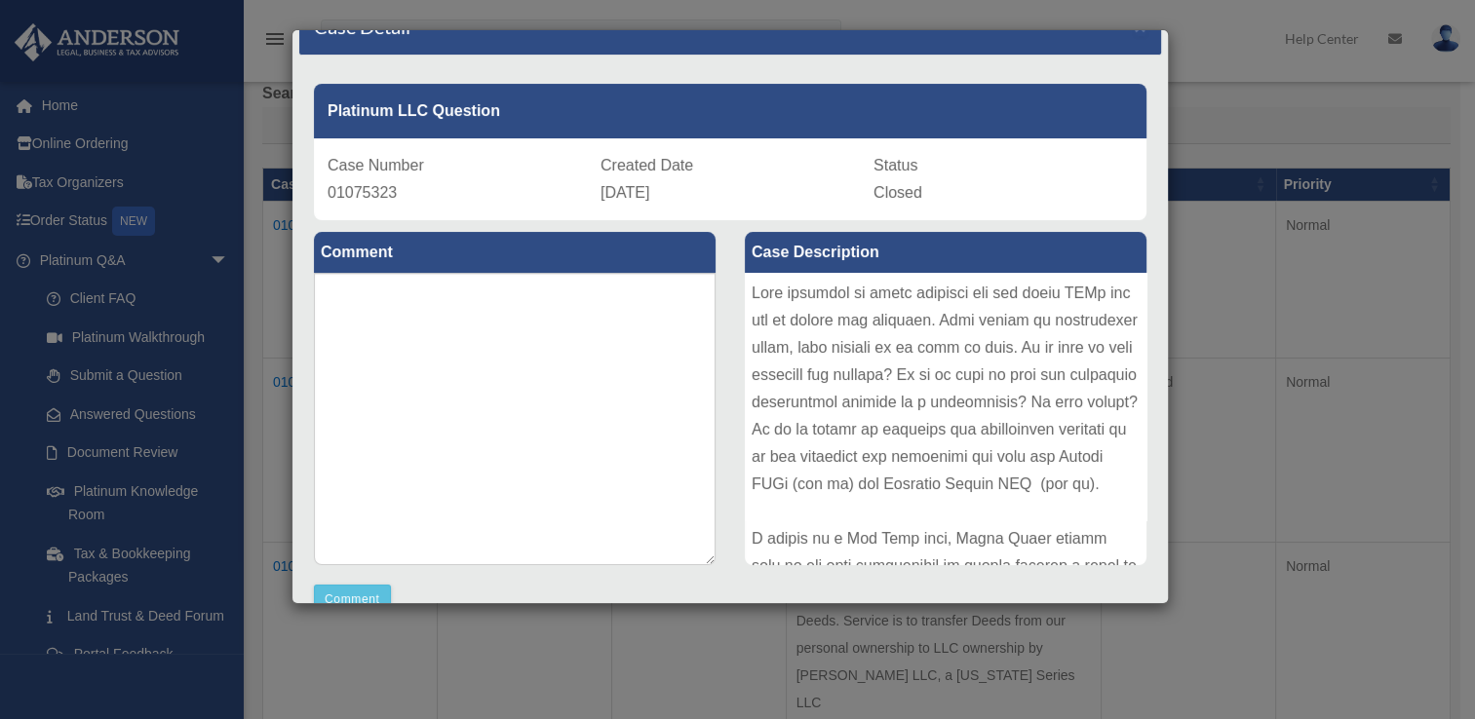
scroll to position [27, 0]
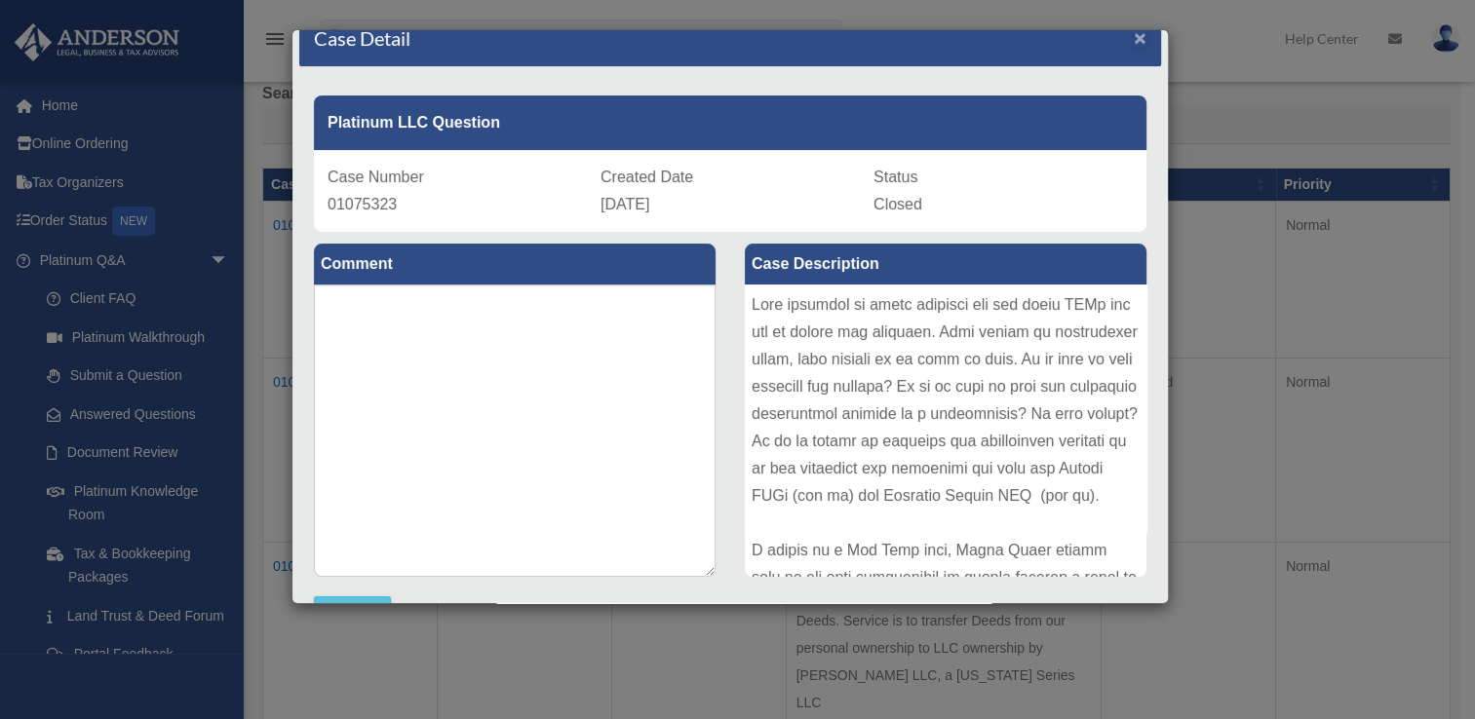
click at [1134, 33] on span "×" at bounding box center [1140, 37] width 13 height 22
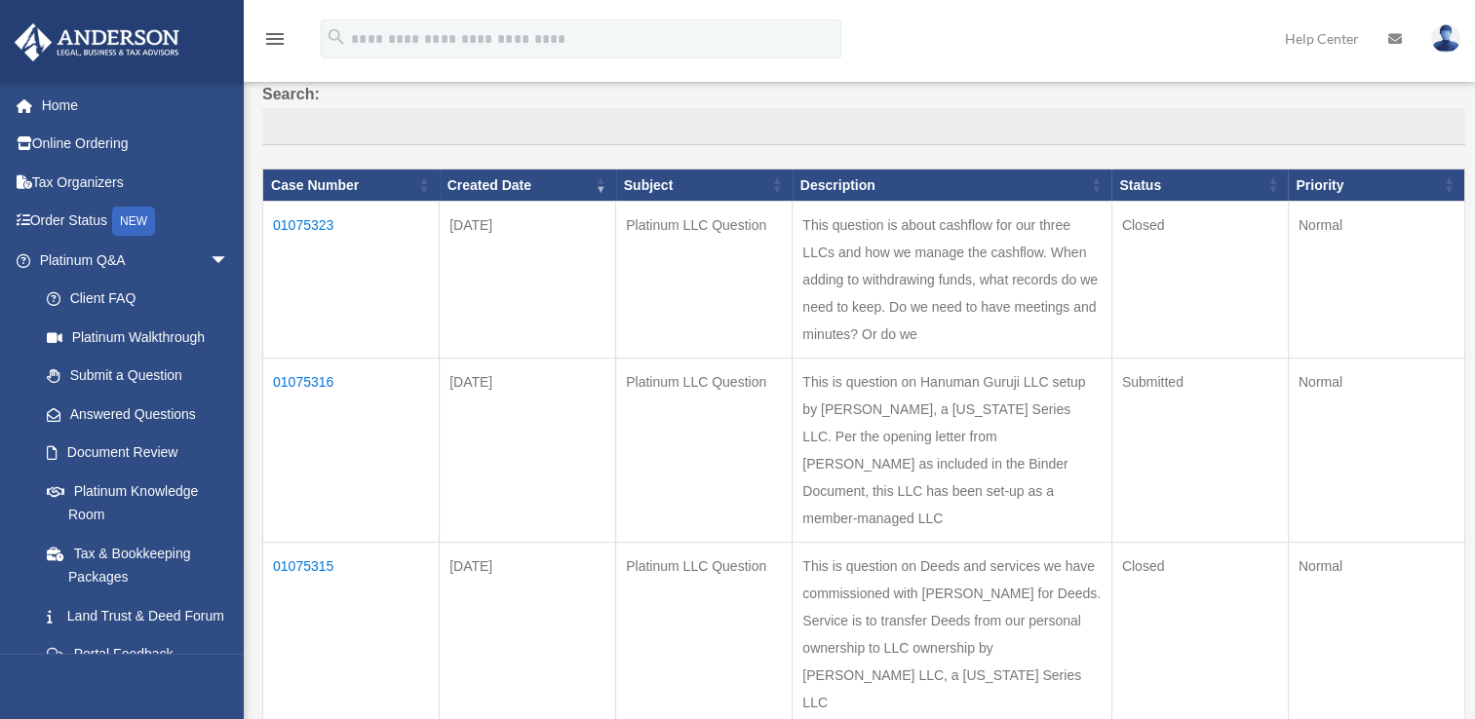
click at [303, 427] on td "01075316" at bounding box center [351, 451] width 176 height 184
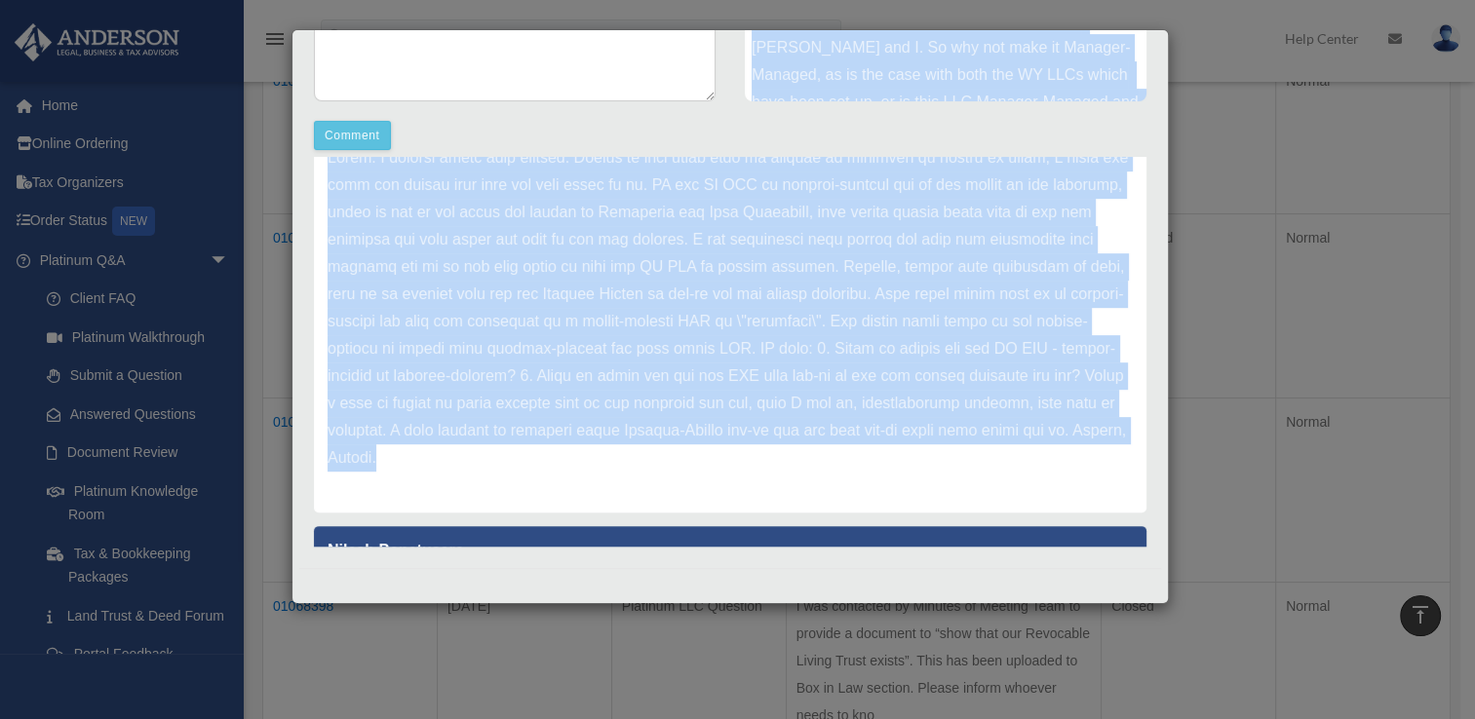
scroll to position [0, 0]
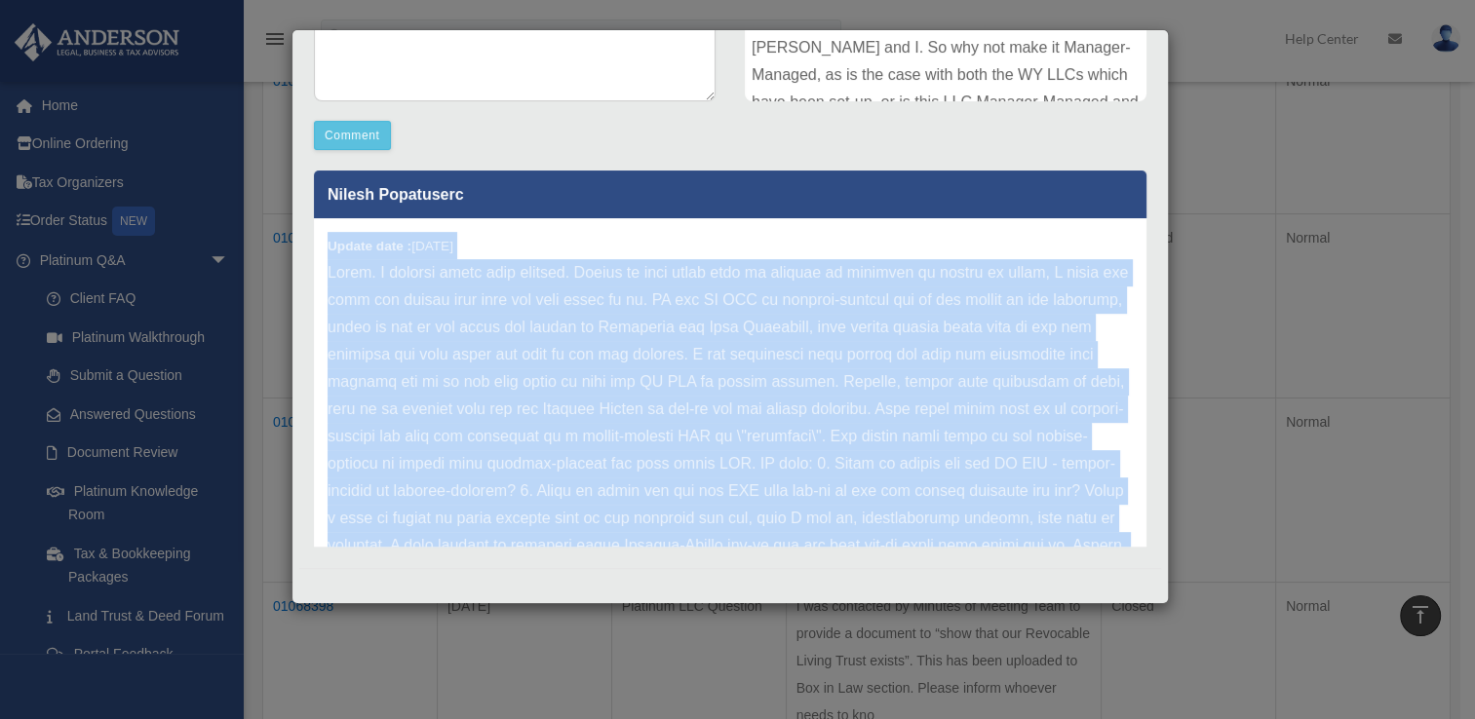
drag, startPoint x: 1093, startPoint y: 459, endPoint x: 300, endPoint y: 238, distance: 822.8
click at [300, 238] on div "Nilesh Popatuserc Update date : 08-15-2025 Nilesh Popatuserc Update date : 08-1…" at bounding box center [730, 352] width 862 height 390
copy div "Update date : 08-15-2025 Hello. I thoguht about this further. Please do read be…"
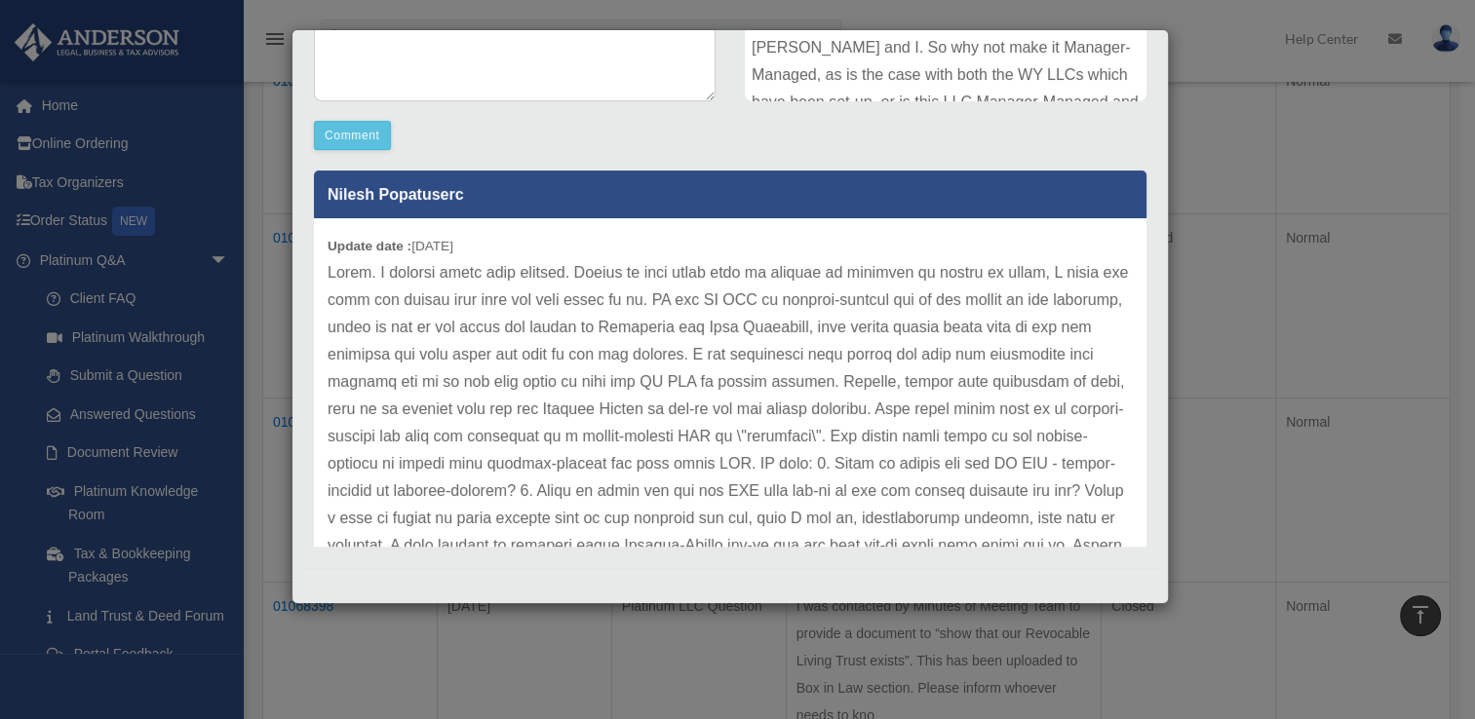
click at [1232, 199] on div "Case Detail × Platinum LLC Question Case Number 01075316 Created Date August 13…" at bounding box center [737, 359] width 1475 height 719
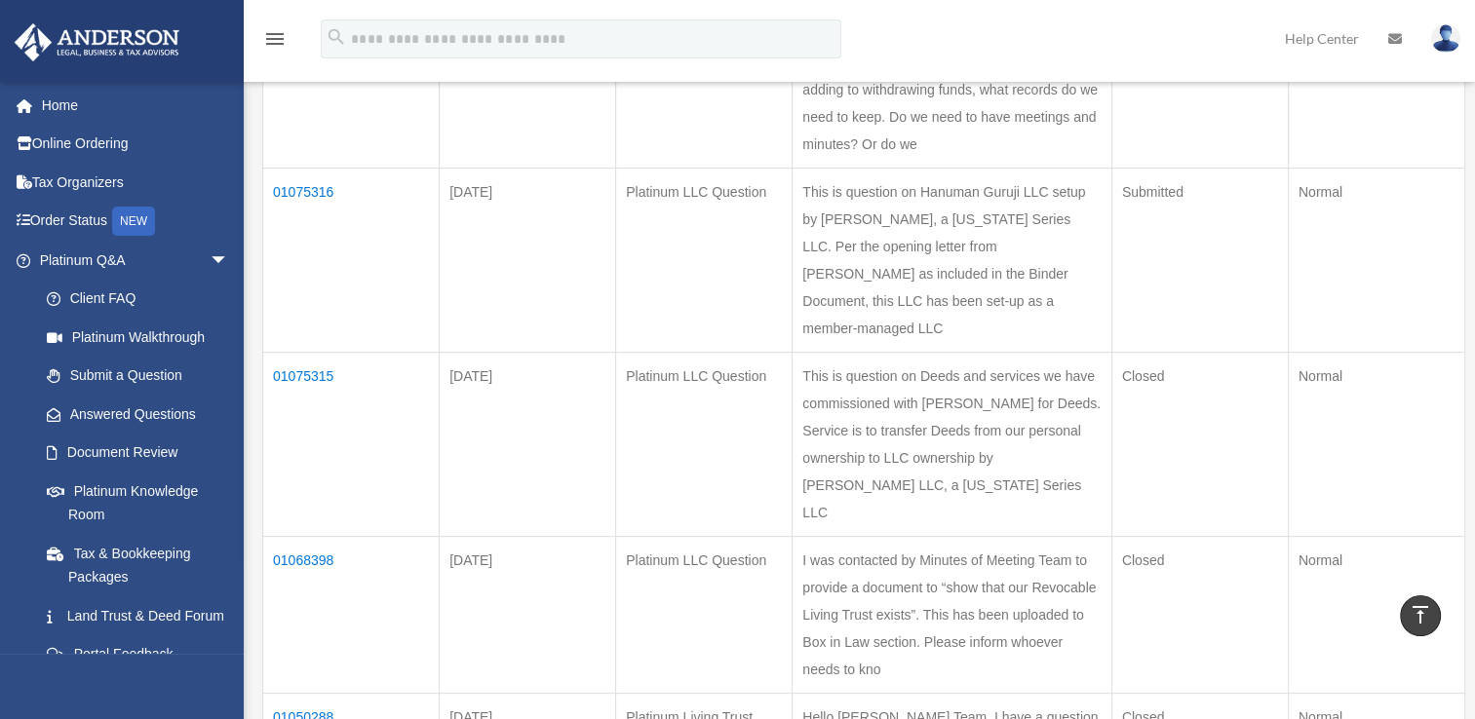
scroll to position [351, 0]
click at [301, 427] on td "01075315" at bounding box center [351, 444] width 176 height 184
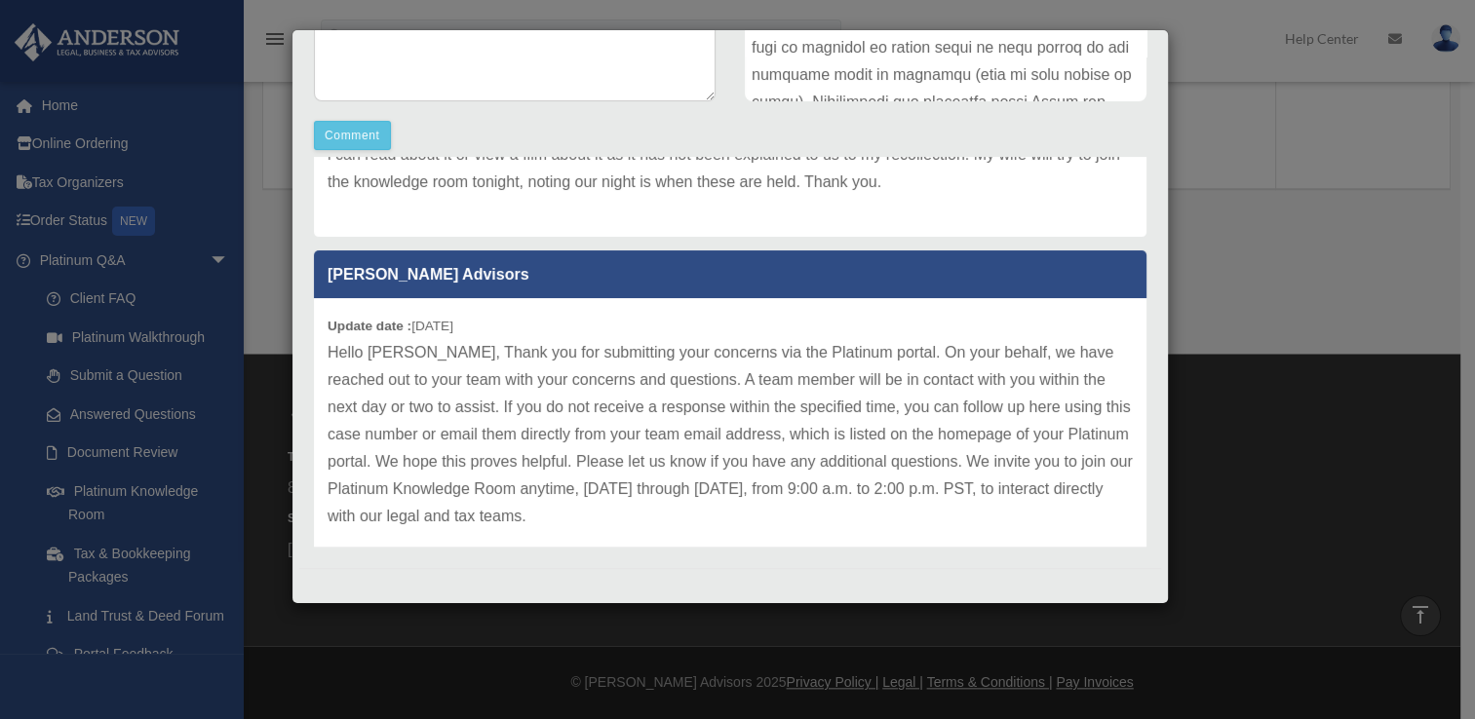
scroll to position [369, 0]
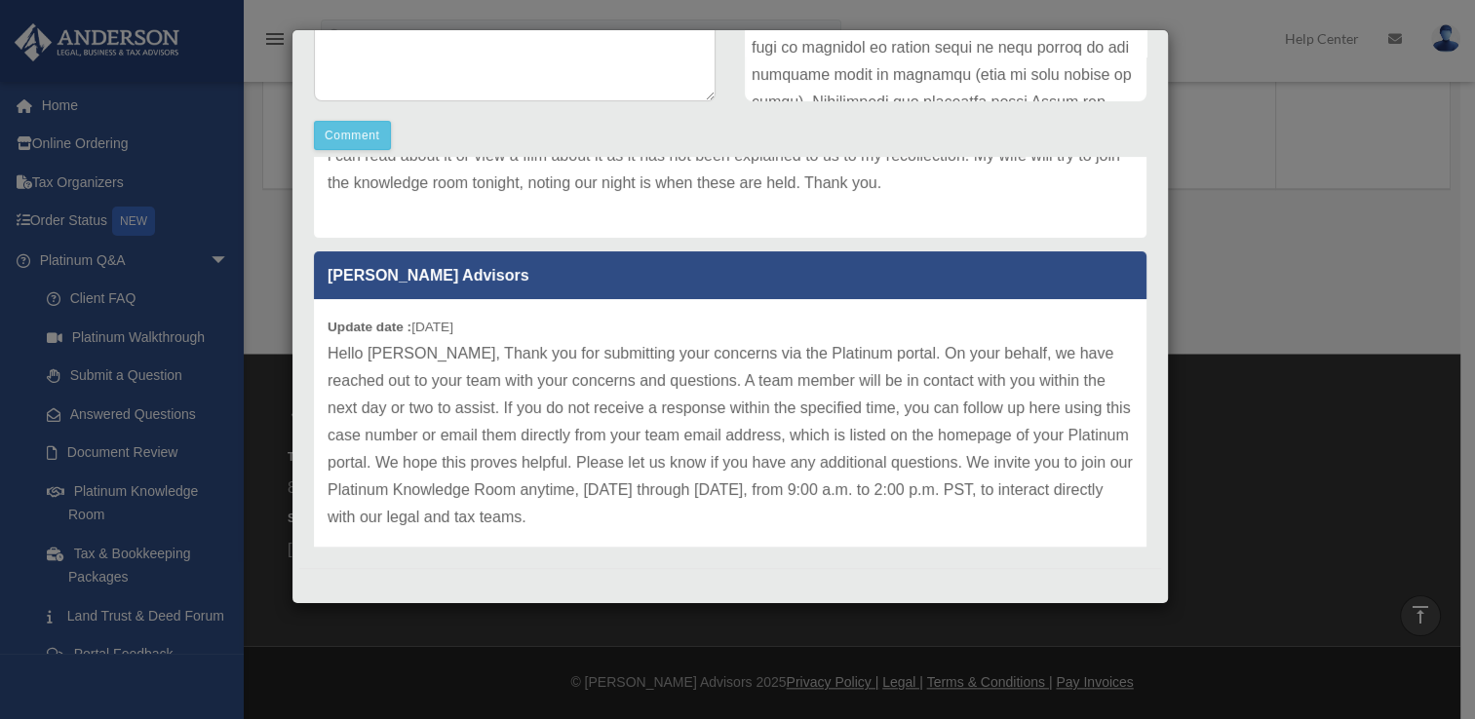
click at [680, 478] on p "Hello Nilesh, Thank you for submitting your concerns via the Platinum portal. O…" at bounding box center [730, 435] width 805 height 191
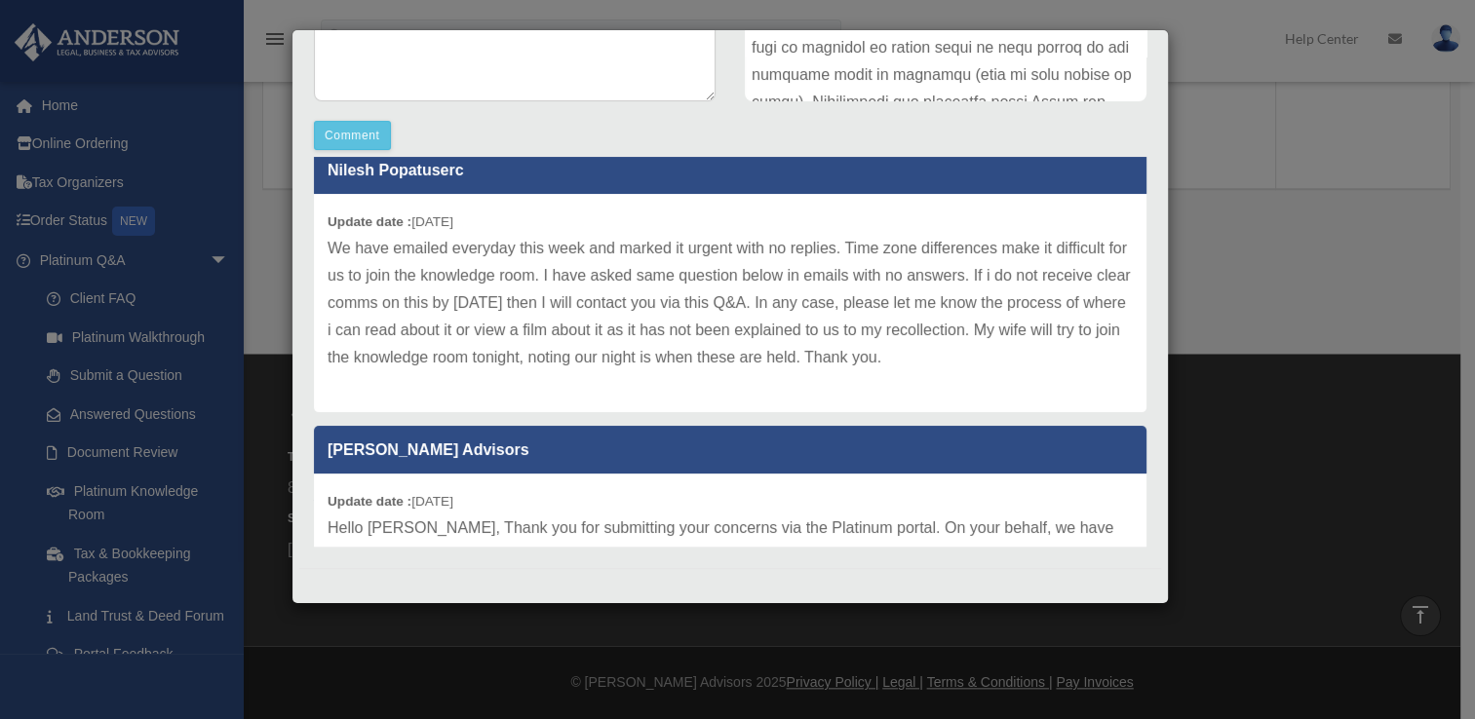
scroll to position [194, 0]
click at [498, 413] on div "Update date : 08-13-2025 We have emailed everyday this week and marked it urgen…" at bounding box center [730, 304] width 832 height 218
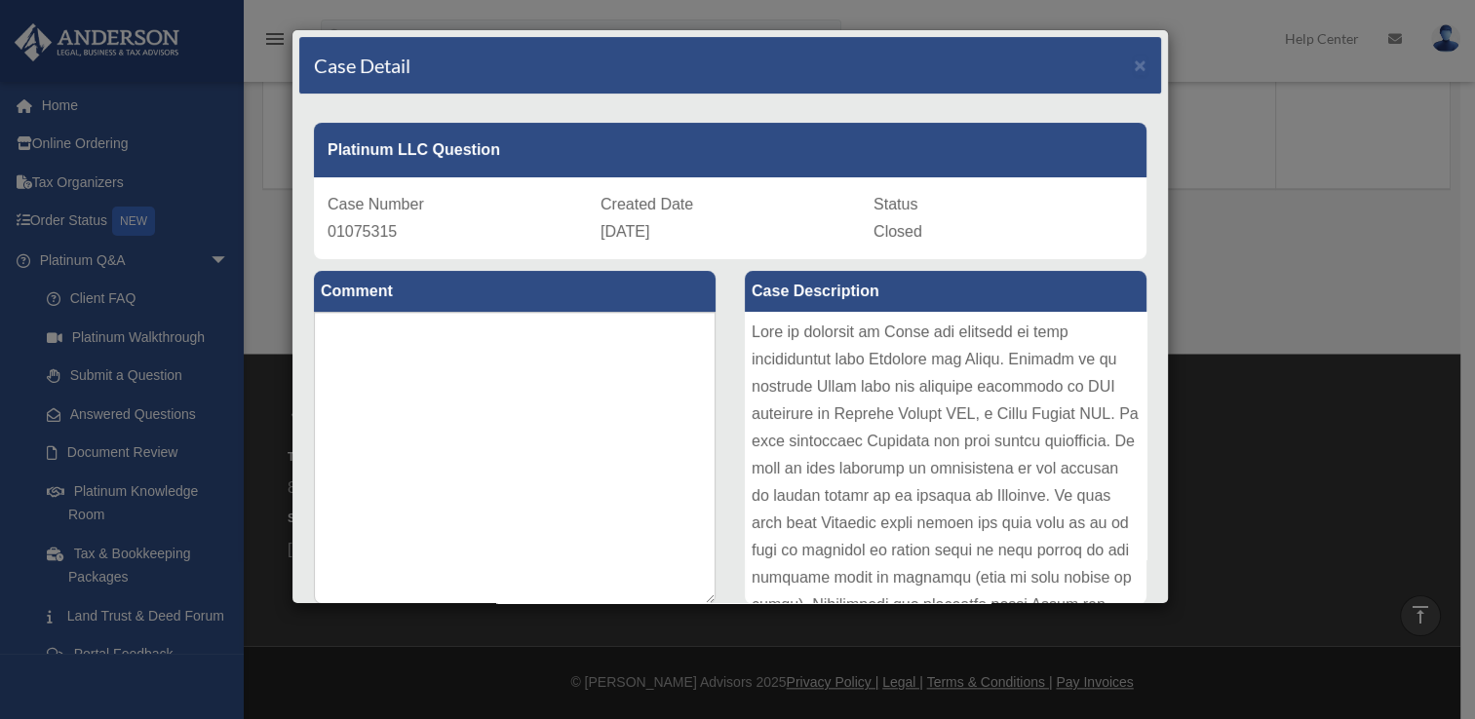
scroll to position [1864, 0]
click at [1134, 65] on span "×" at bounding box center [1140, 65] width 13 height 22
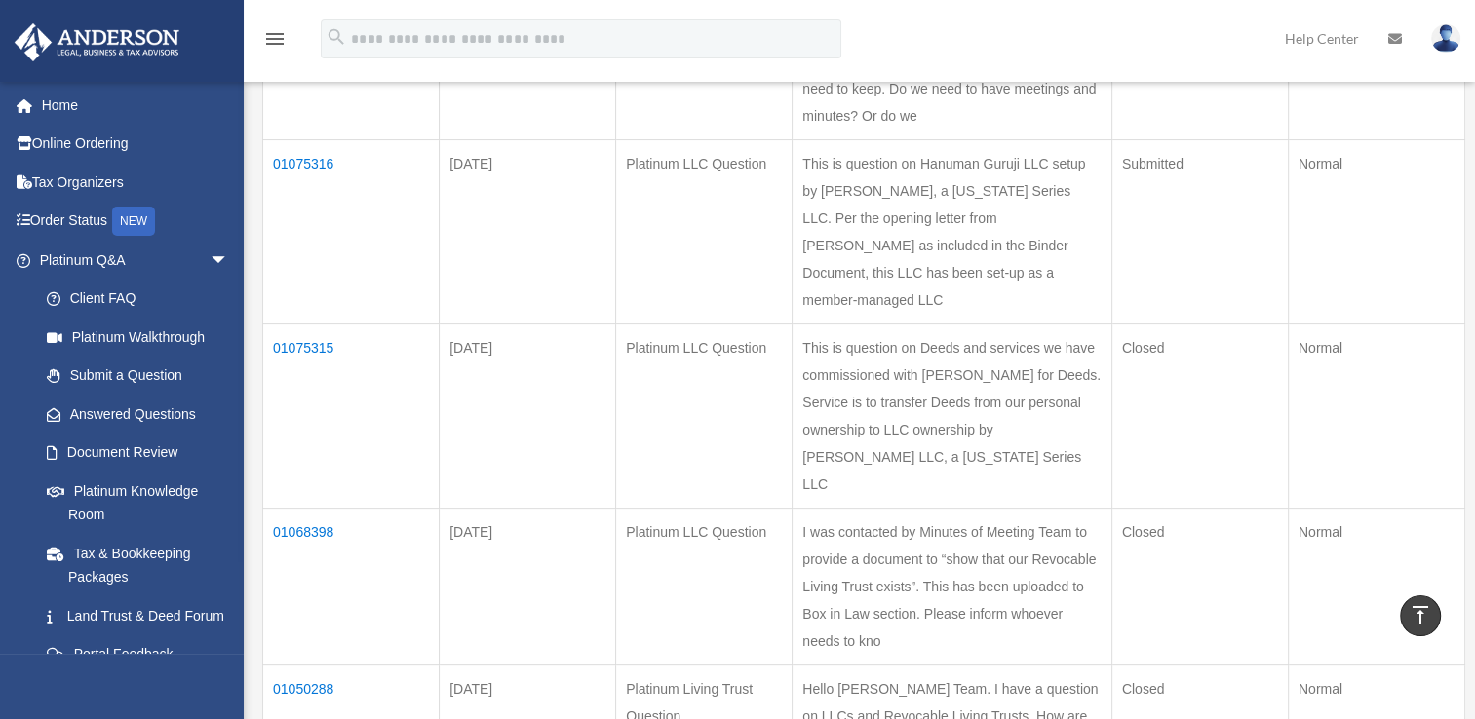
scroll to position [0, 0]
